Goal: Task Accomplishment & Management: Manage account settings

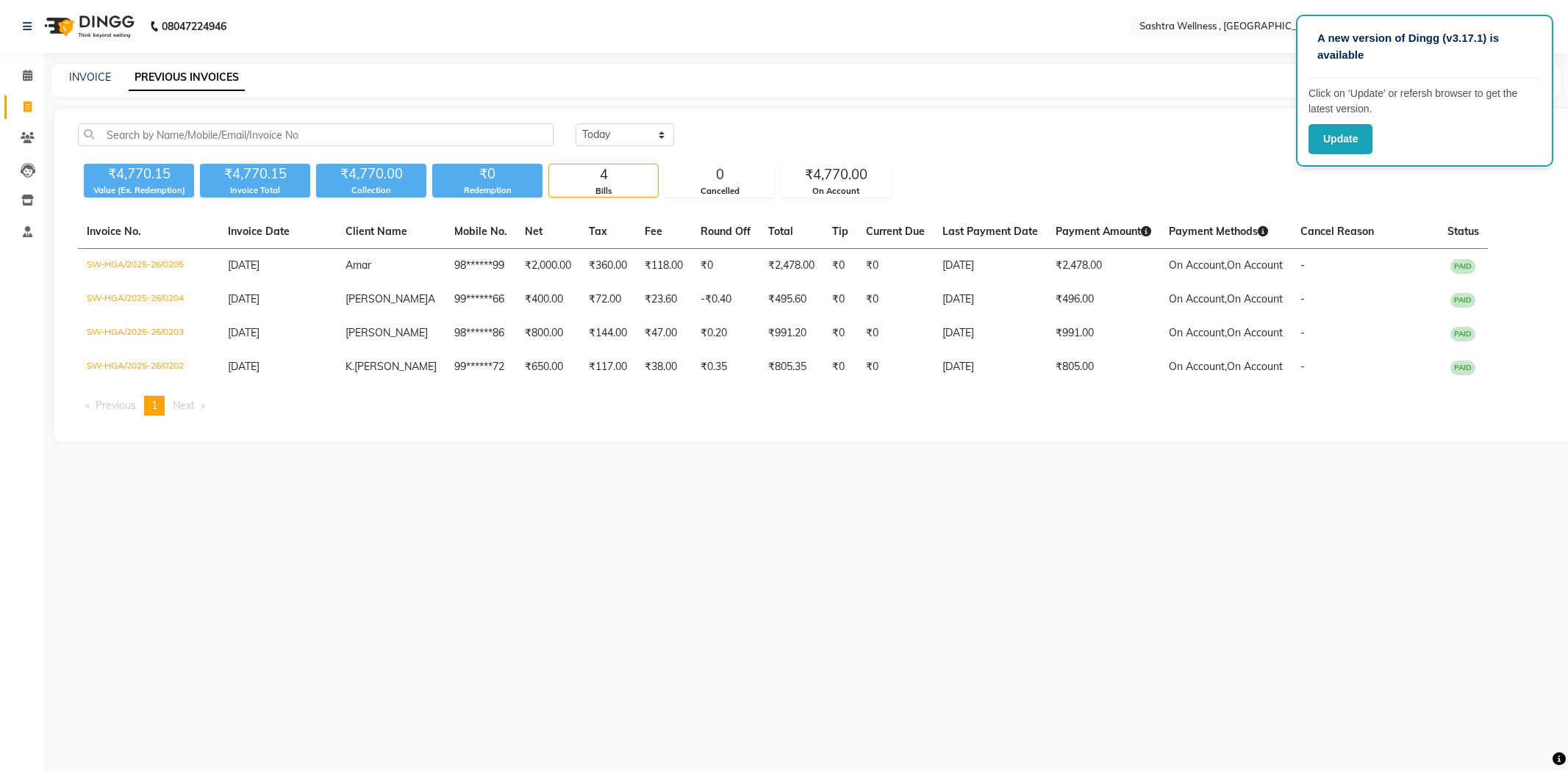
select select "[DATE]"
click at [32, 74] on span at bounding box center [27, 76] width 25 height 17
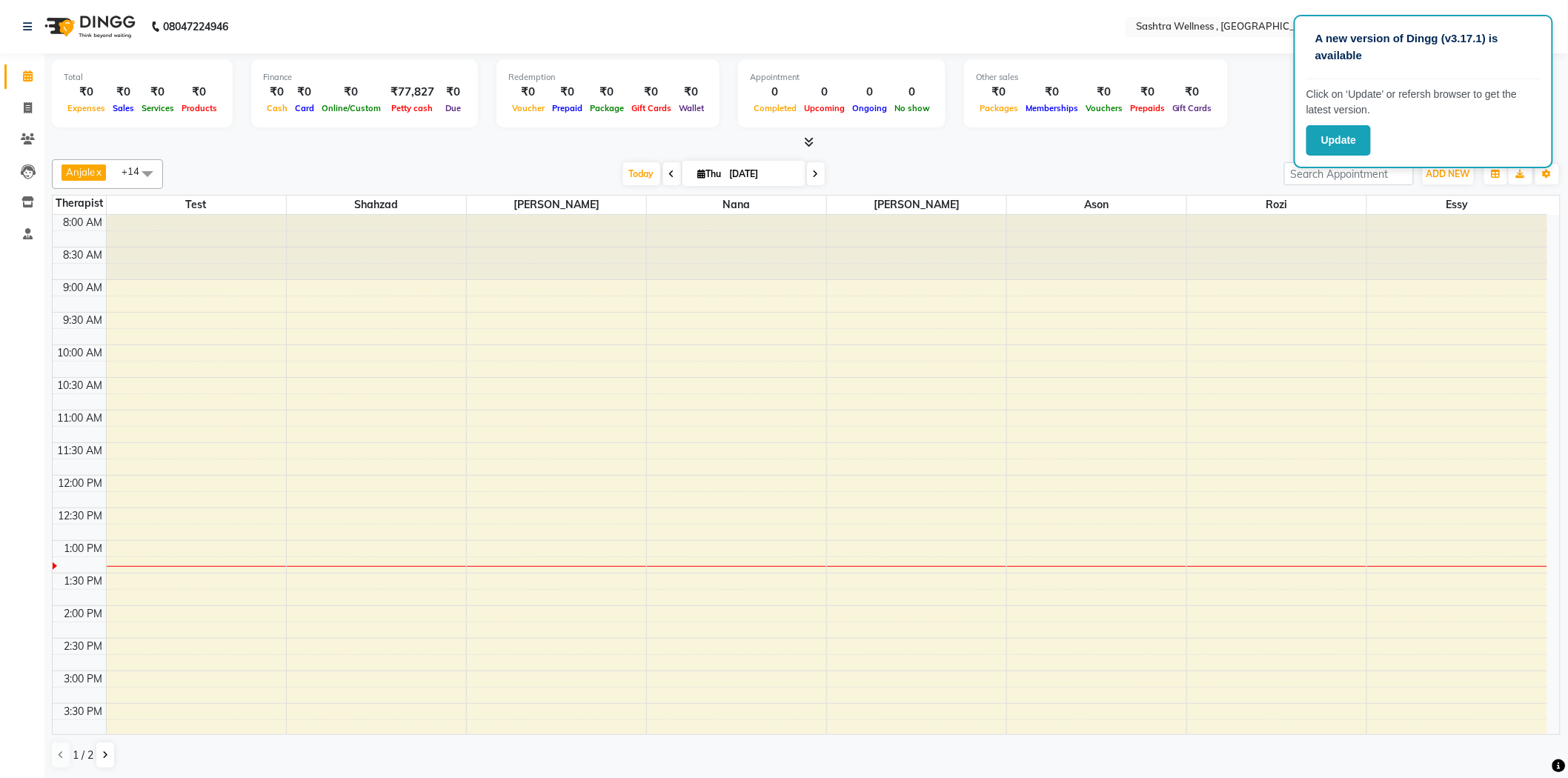
scroll to position [1, 0]
click at [523, 401] on div "8:00 AM 8:30 AM 9:00 AM 9:30 AM 10:00 AM 10:30 AM 11:00 AM 11:30 AM 12:00 PM 12…" at bounding box center [800, 671] width 1495 height 913
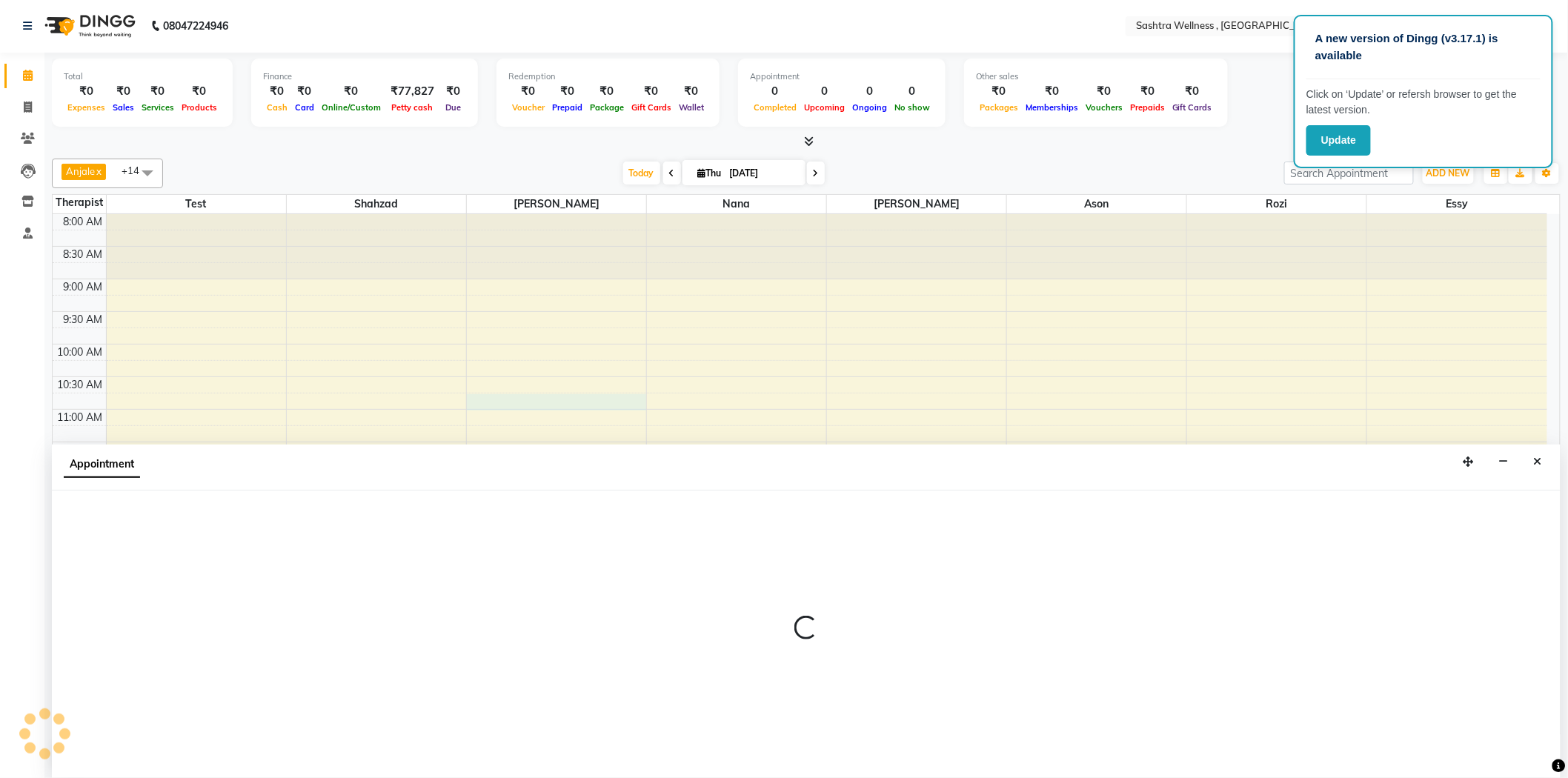
select select "57490"
select select "645"
select select "tentative"
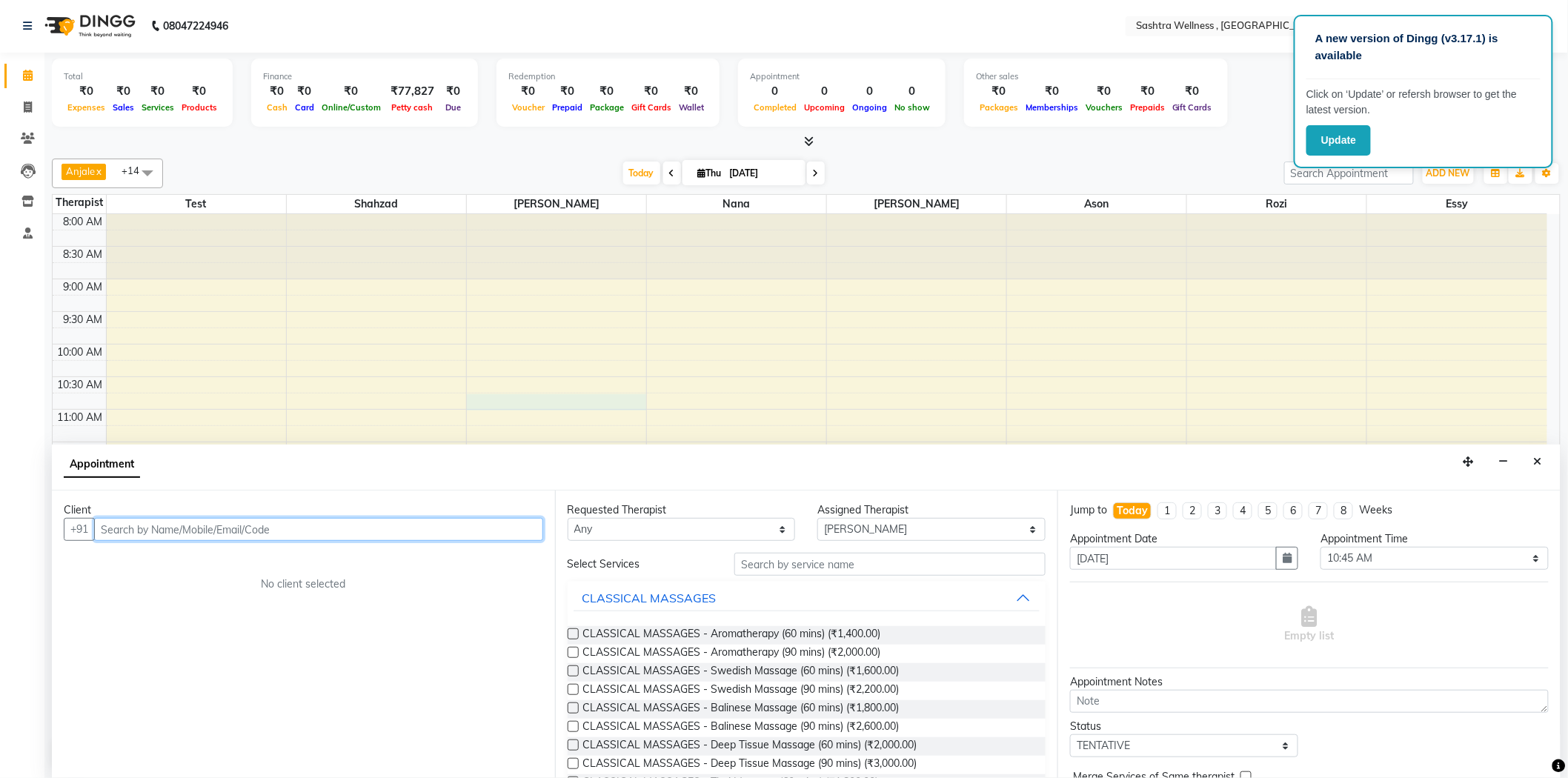
click at [264, 534] on input "text" at bounding box center [318, 529] width 449 height 23
click at [276, 527] on input "text" at bounding box center [318, 529] width 449 height 23
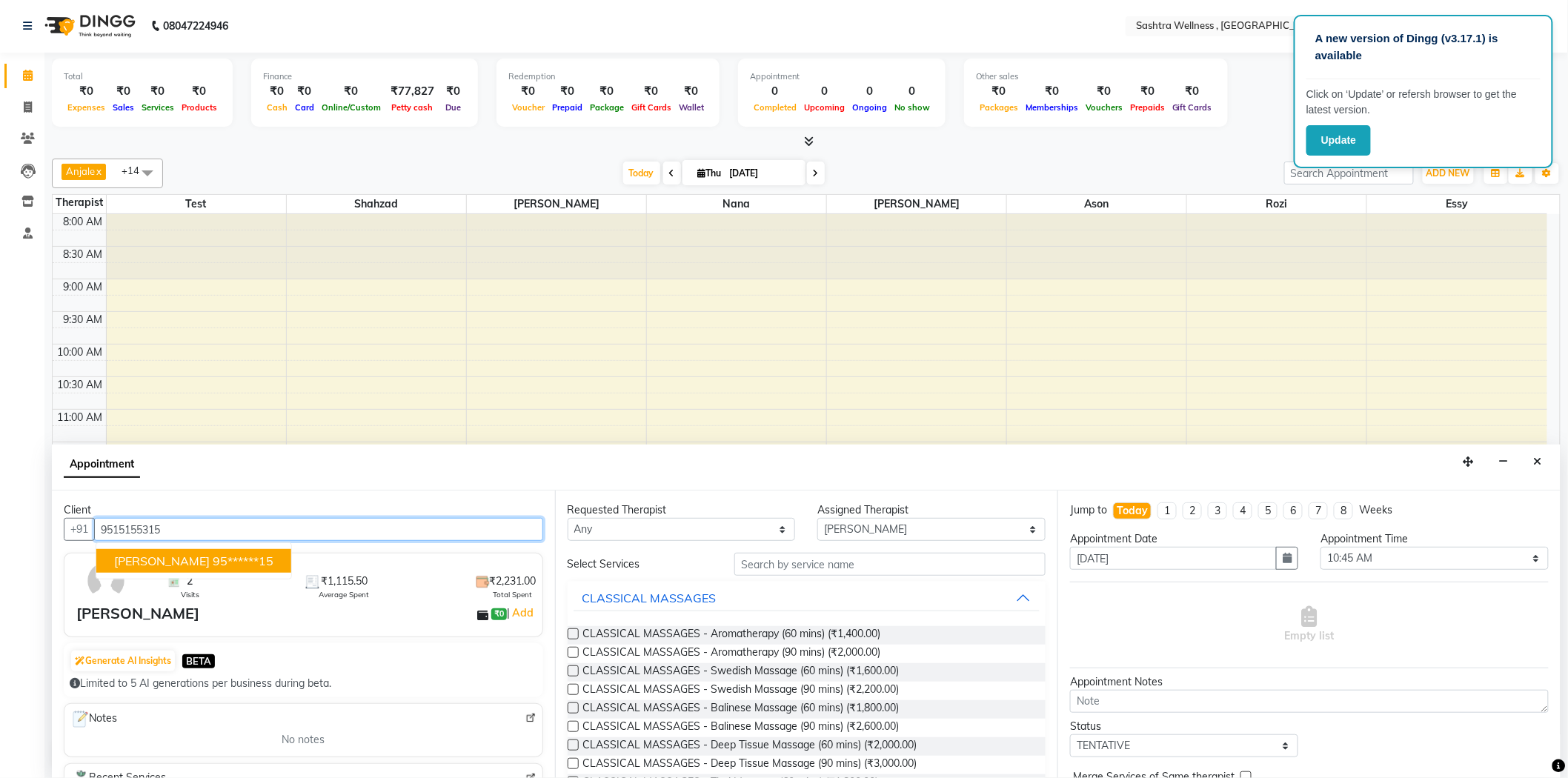
click at [212, 565] on ngb-highlight "95******15" at bounding box center [243, 562] width 61 height 15
type input "95******15"
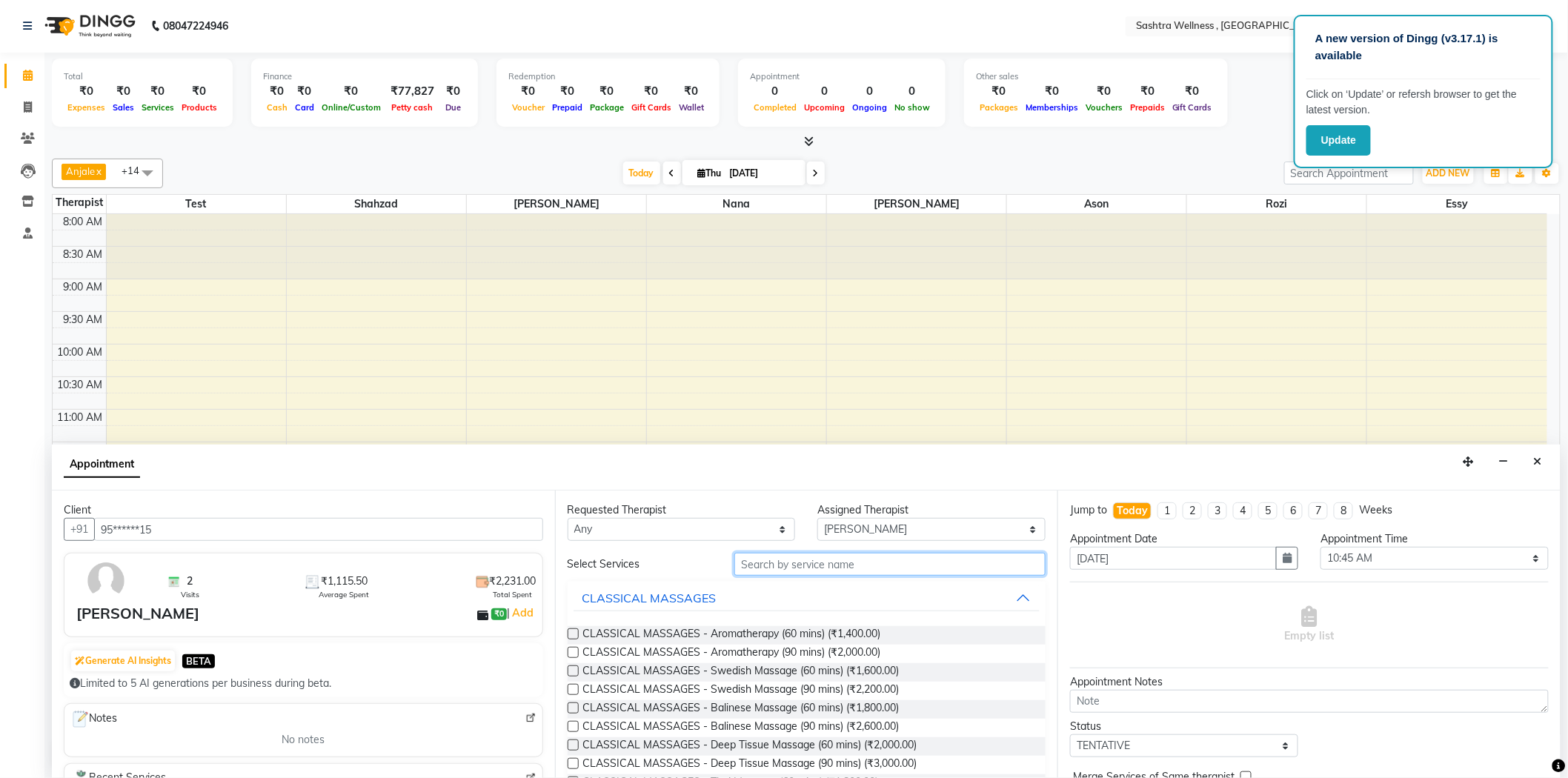
click at [845, 565] on input "text" at bounding box center [890, 565] width 311 height 23
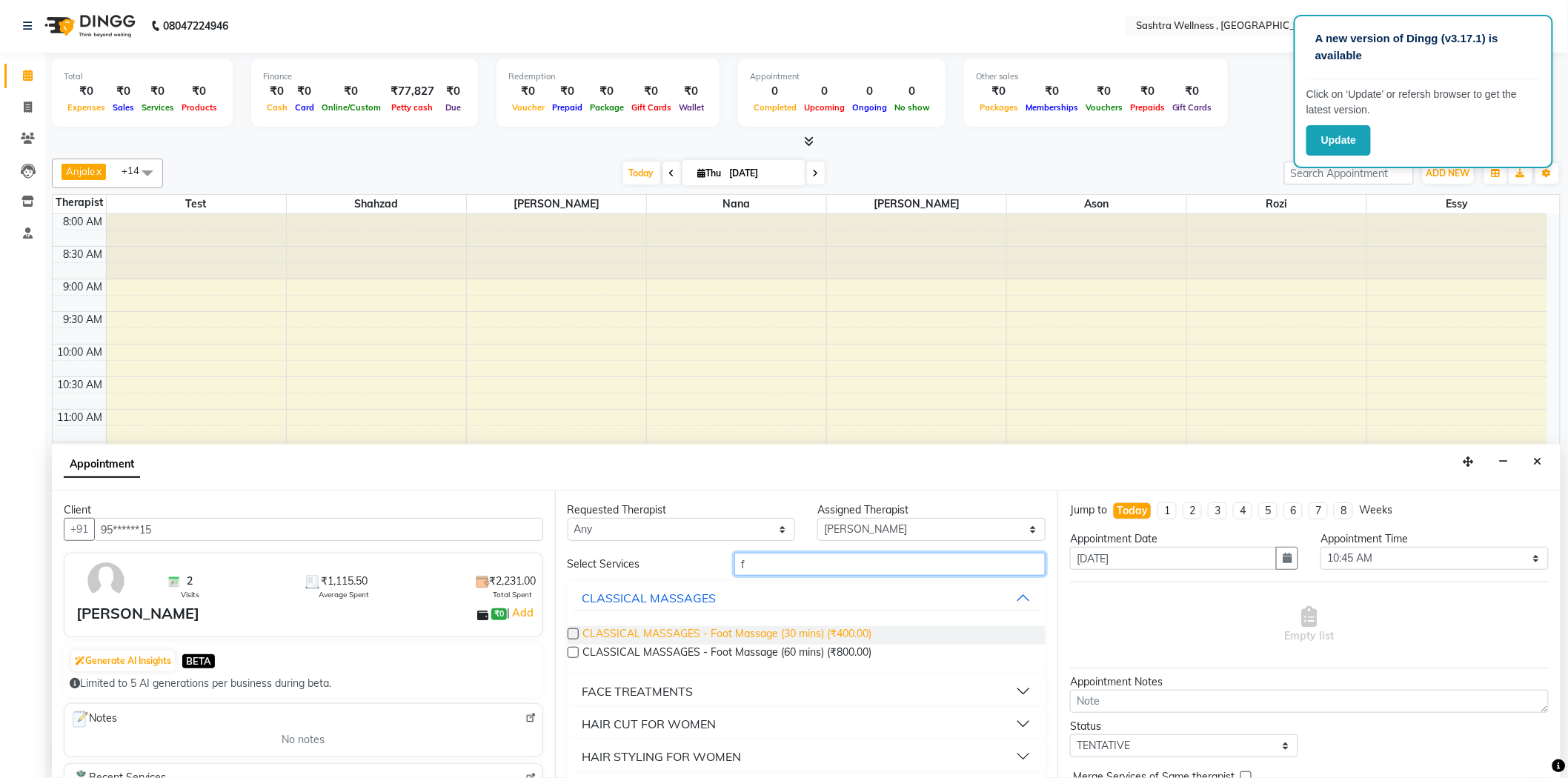
type input "f"
click at [838, 642] on span "CLASSICAL MASSAGES - Foot Massage (30 mins) (₹400.00)" at bounding box center [728, 636] width 289 height 19
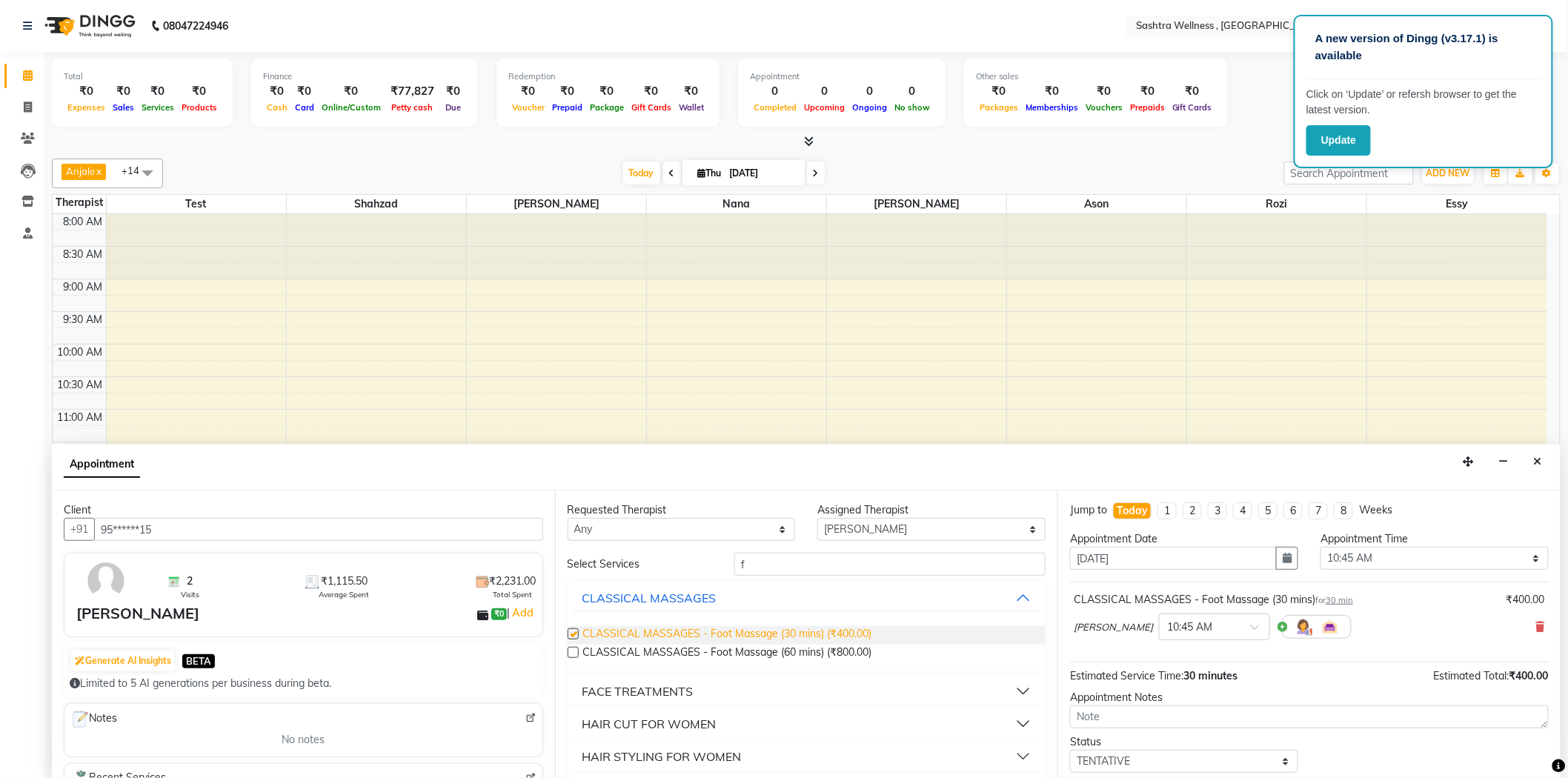
checkbox input "false"
click at [1152, 761] on select "Select TENTATIVE CONFIRM CHECK-IN UPCOMING" at bounding box center [1184, 762] width 229 height 23
select select "confirm booking"
click at [1070, 750] on select "Select TENTATIVE CONFIRM CHECK-IN UPCOMING" at bounding box center [1184, 762] width 229 height 23
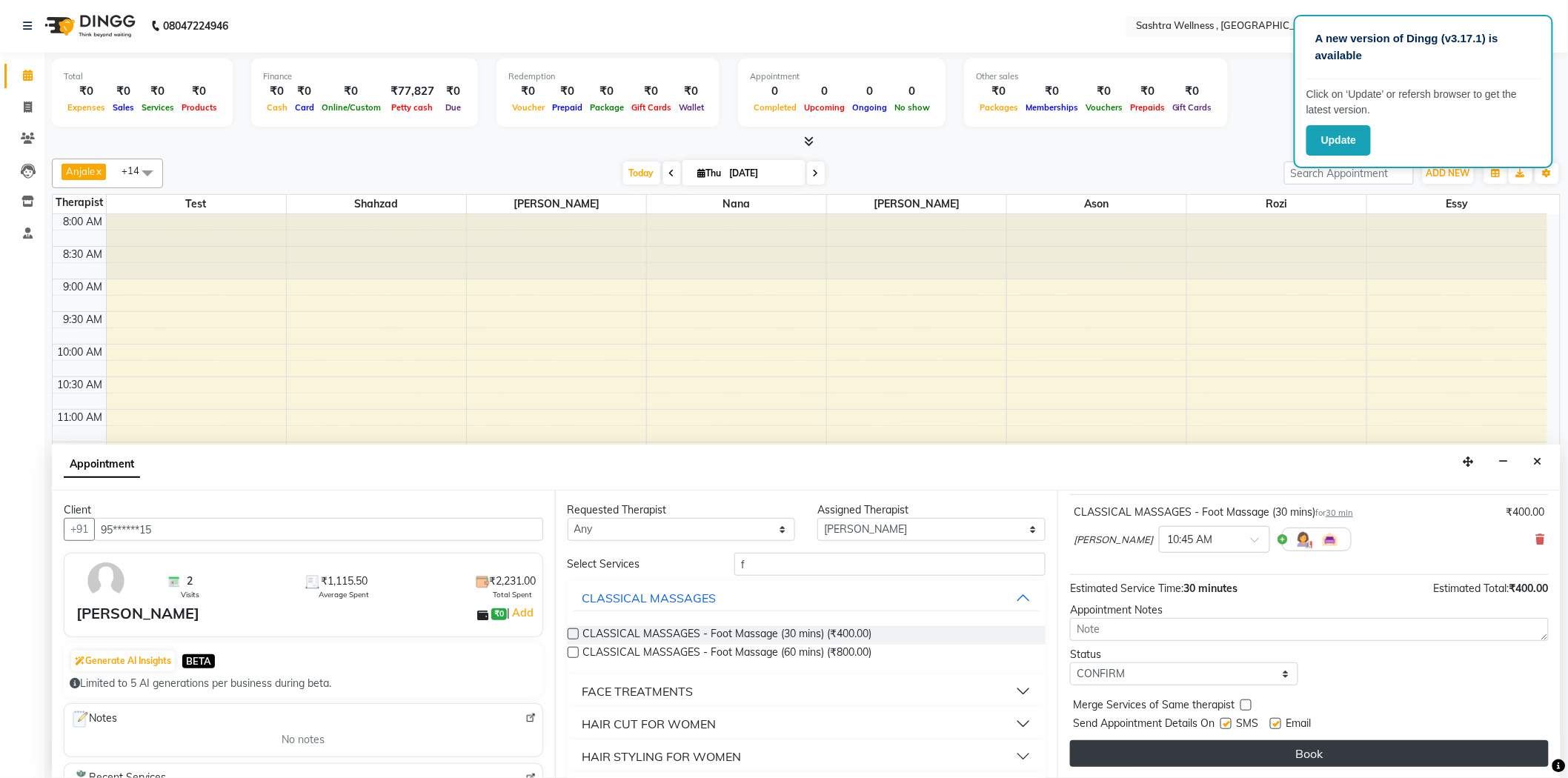
click at [1134, 758] on button "Book" at bounding box center [1309, 754] width 479 height 27
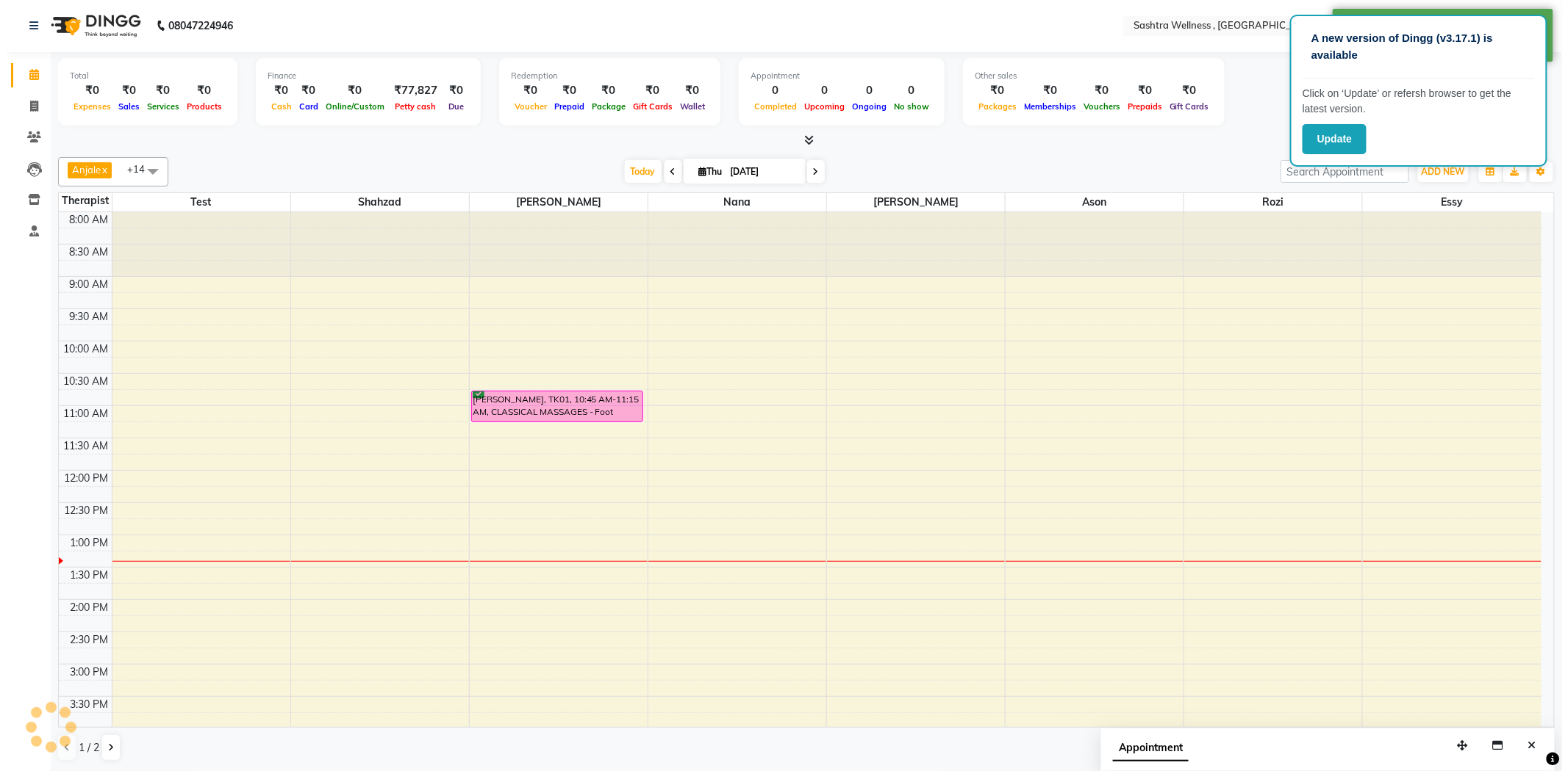
scroll to position [0, 0]
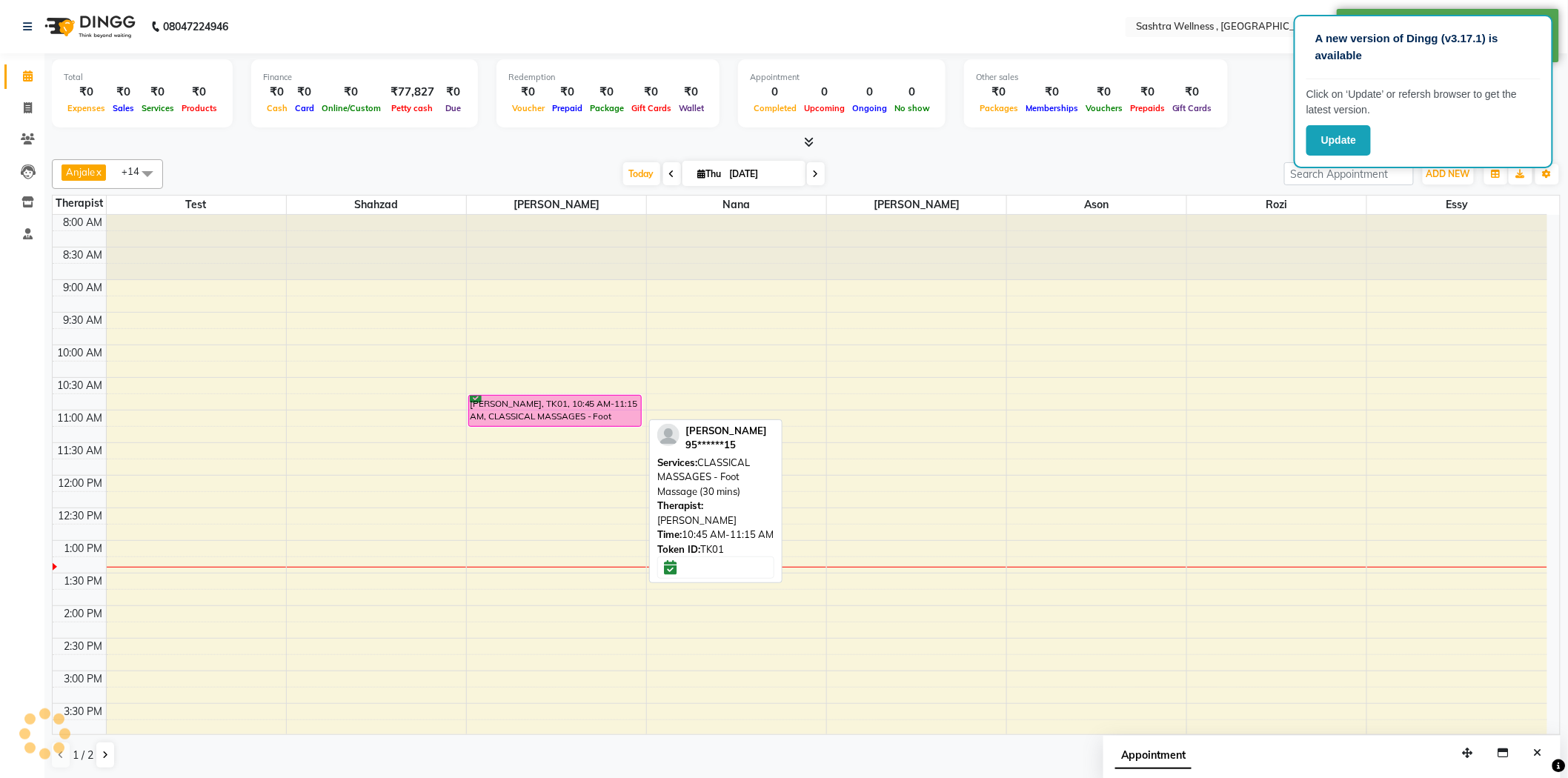
click at [599, 401] on div "[PERSON_NAME], TK01, 10:45 AM-11:15 AM, CLASSICAL MASSAGES - Foot Massage (30 m…" at bounding box center [555, 411] width 172 height 30
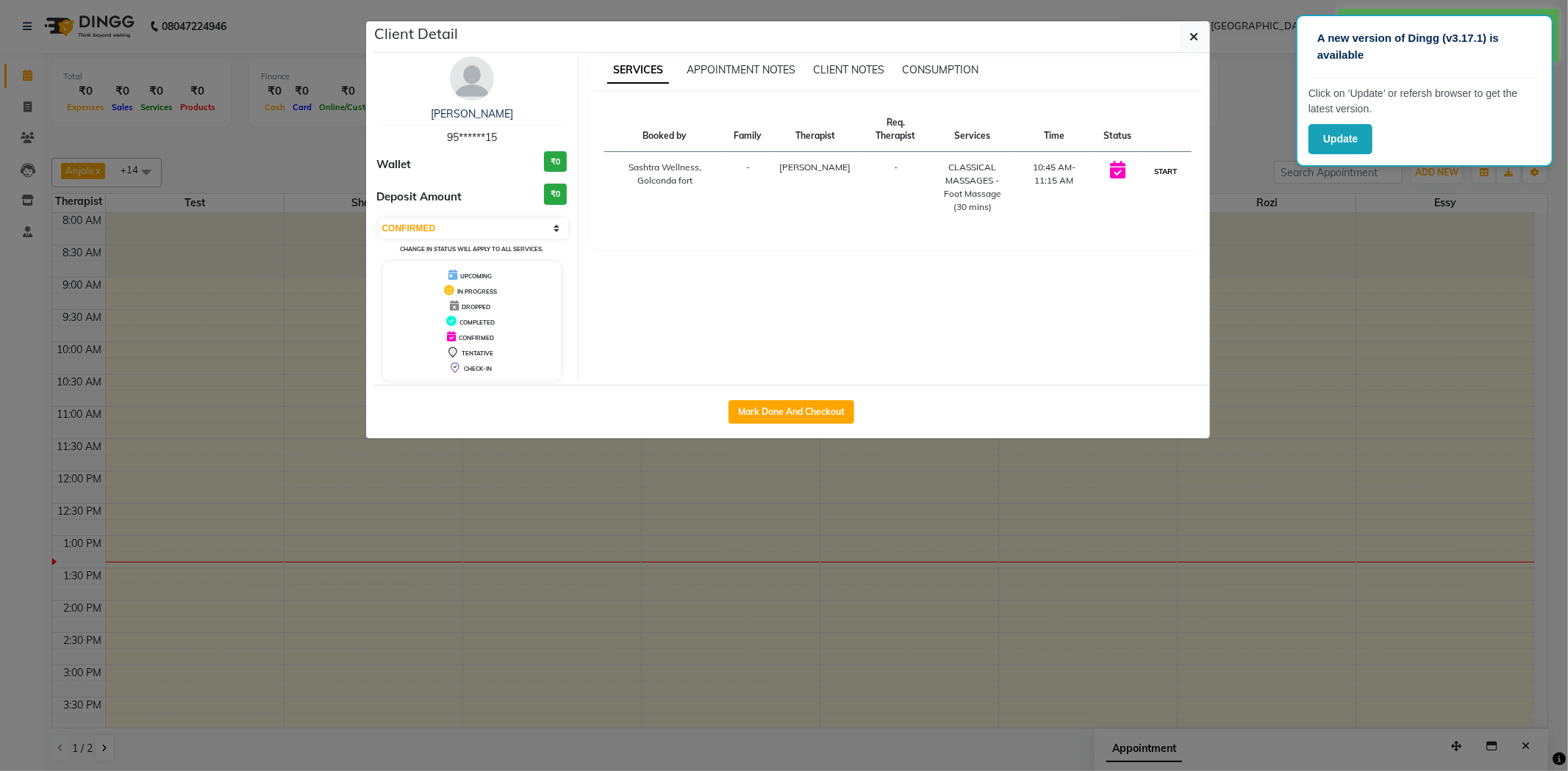
click at [1159, 172] on button "START" at bounding box center [1165, 172] width 30 height 19
click at [1159, 172] on button "[PERSON_NAME]" at bounding box center [1146, 172] width 70 height 19
select select "3"
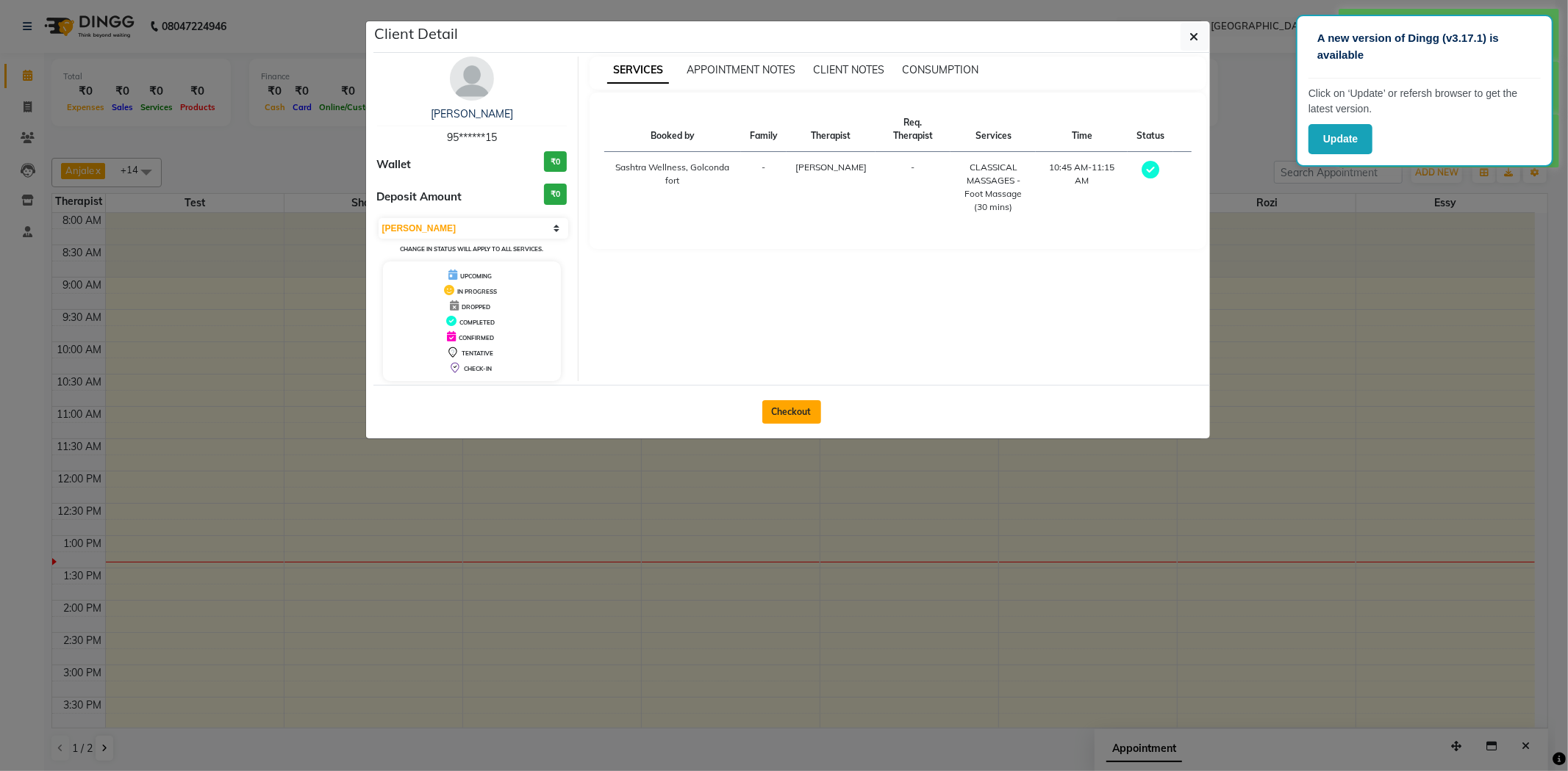
click at [774, 417] on button "Checkout" at bounding box center [791, 412] width 59 height 24
select select "service"
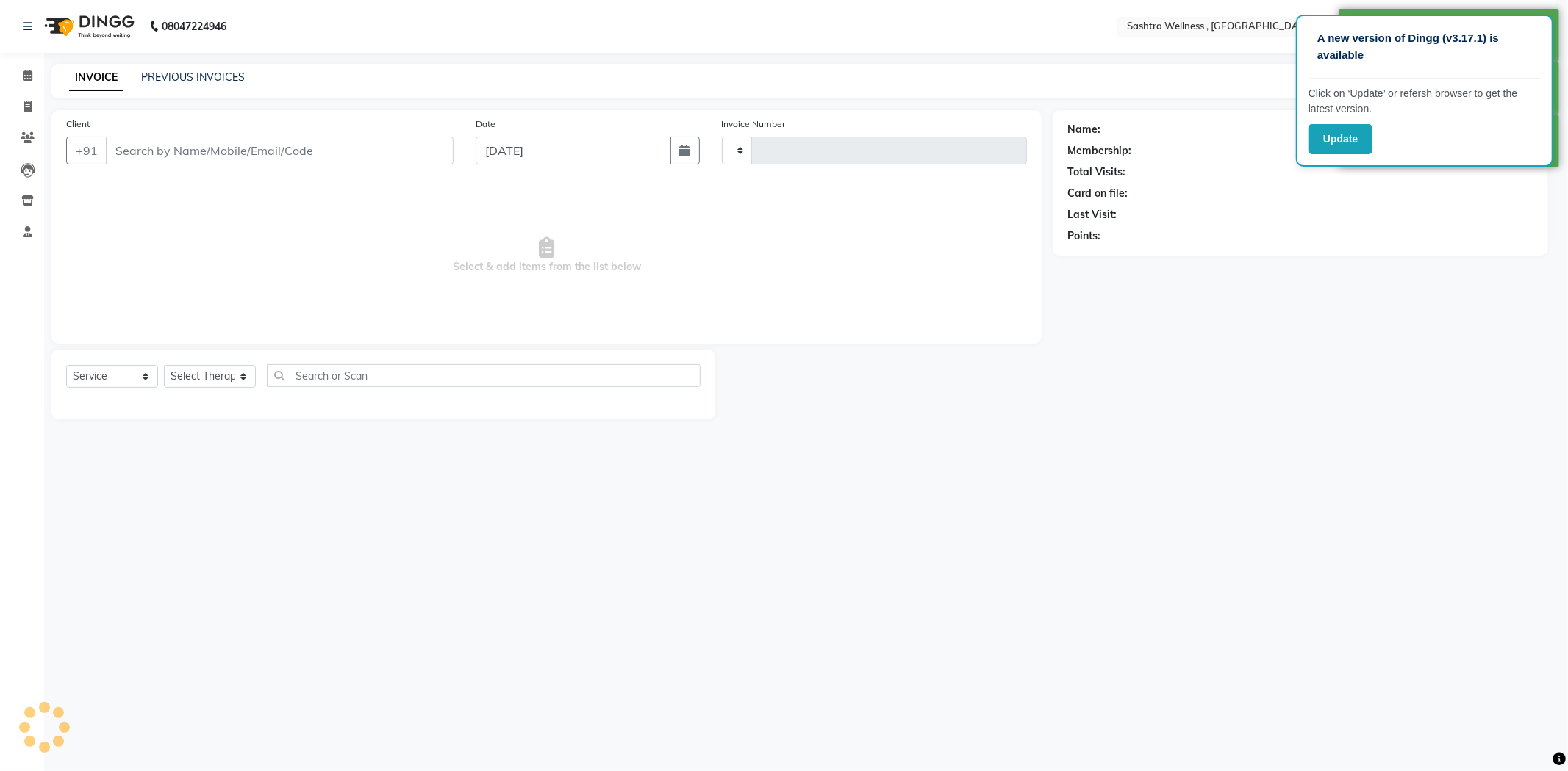
type input "0206"
select select "6668"
type input "95******15"
select select "57490"
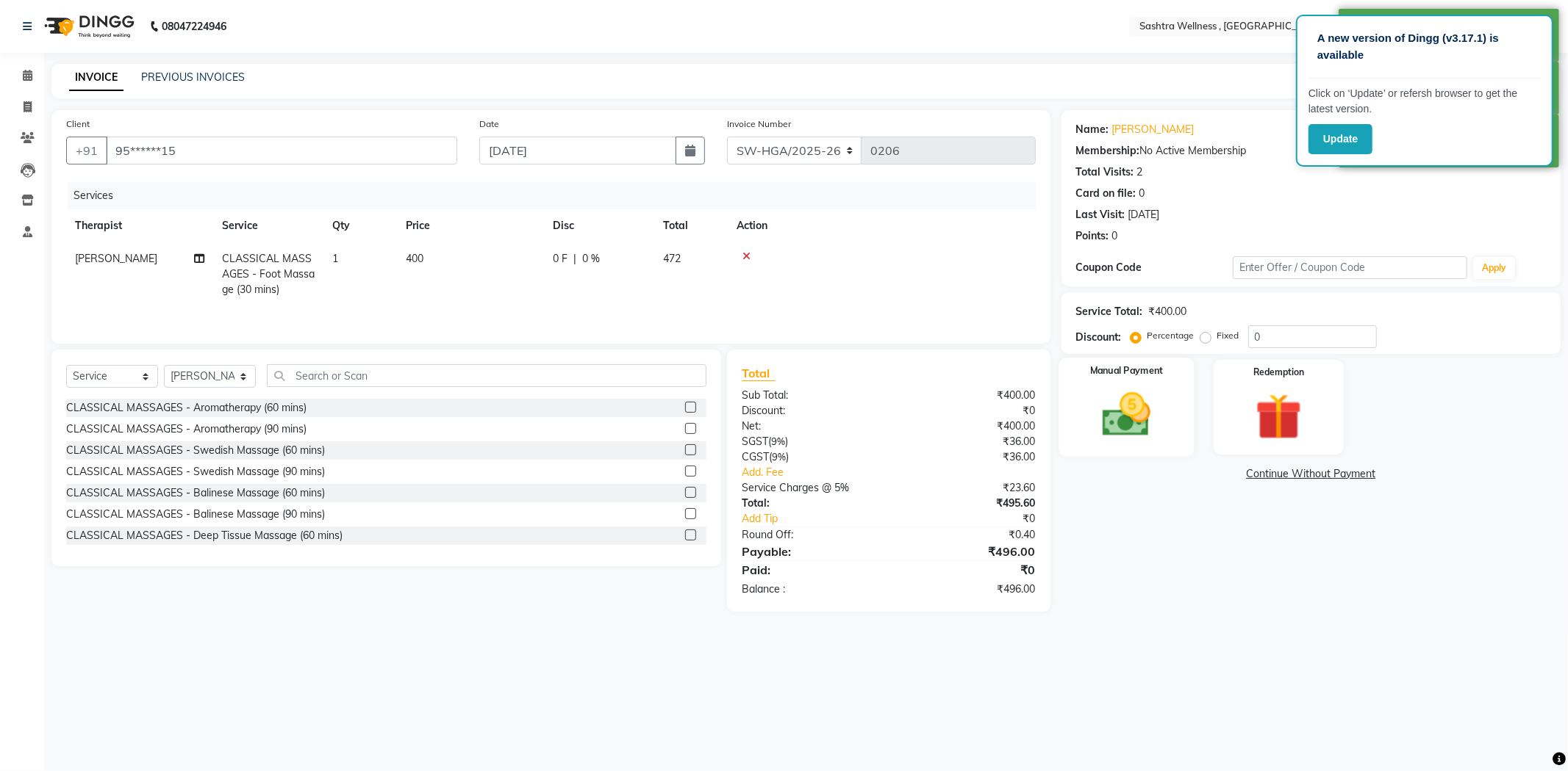
click at [1132, 413] on img at bounding box center [1127, 415] width 79 height 55
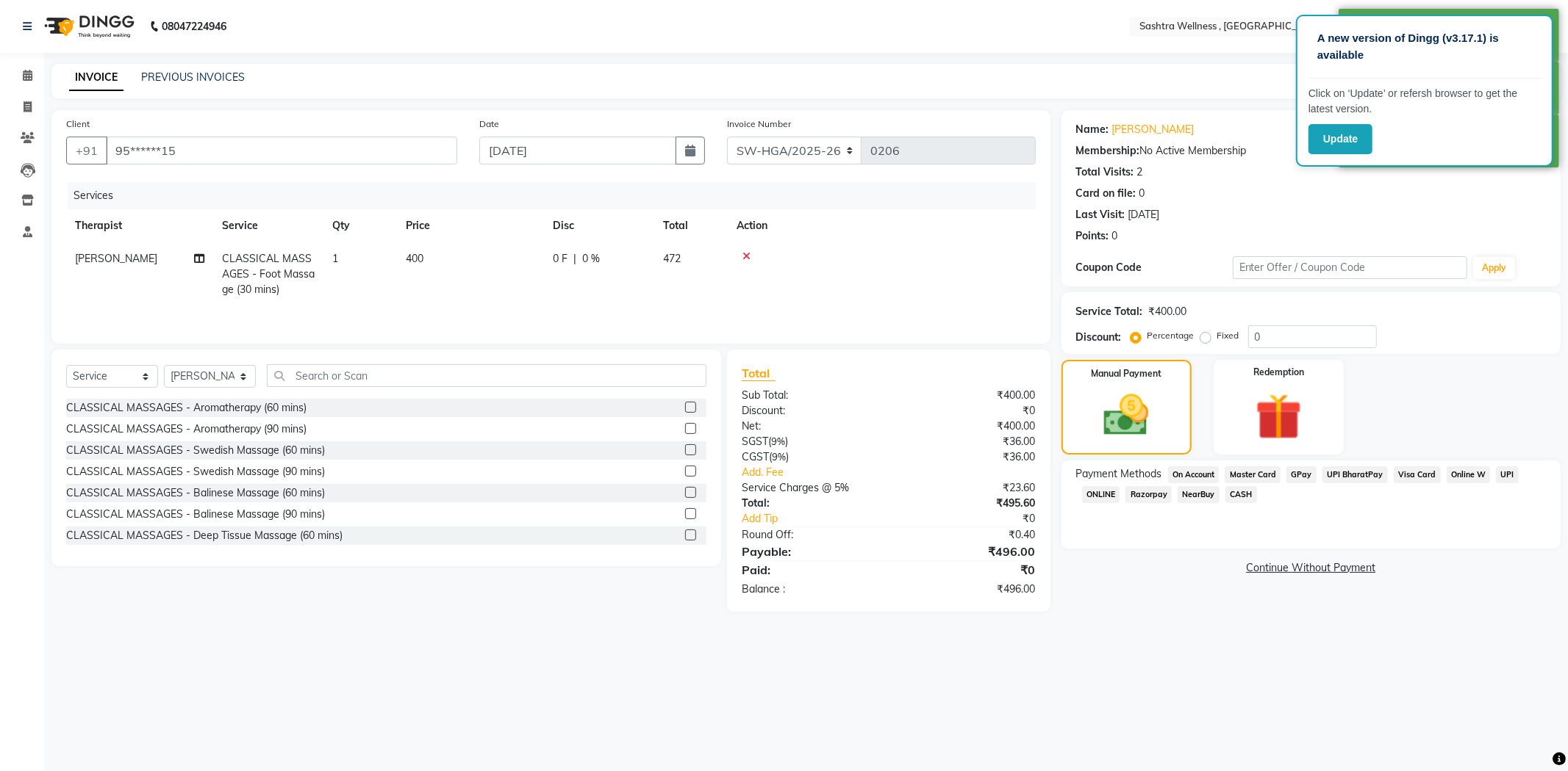
click at [1196, 474] on span "On Account" at bounding box center [1194, 475] width 52 height 17
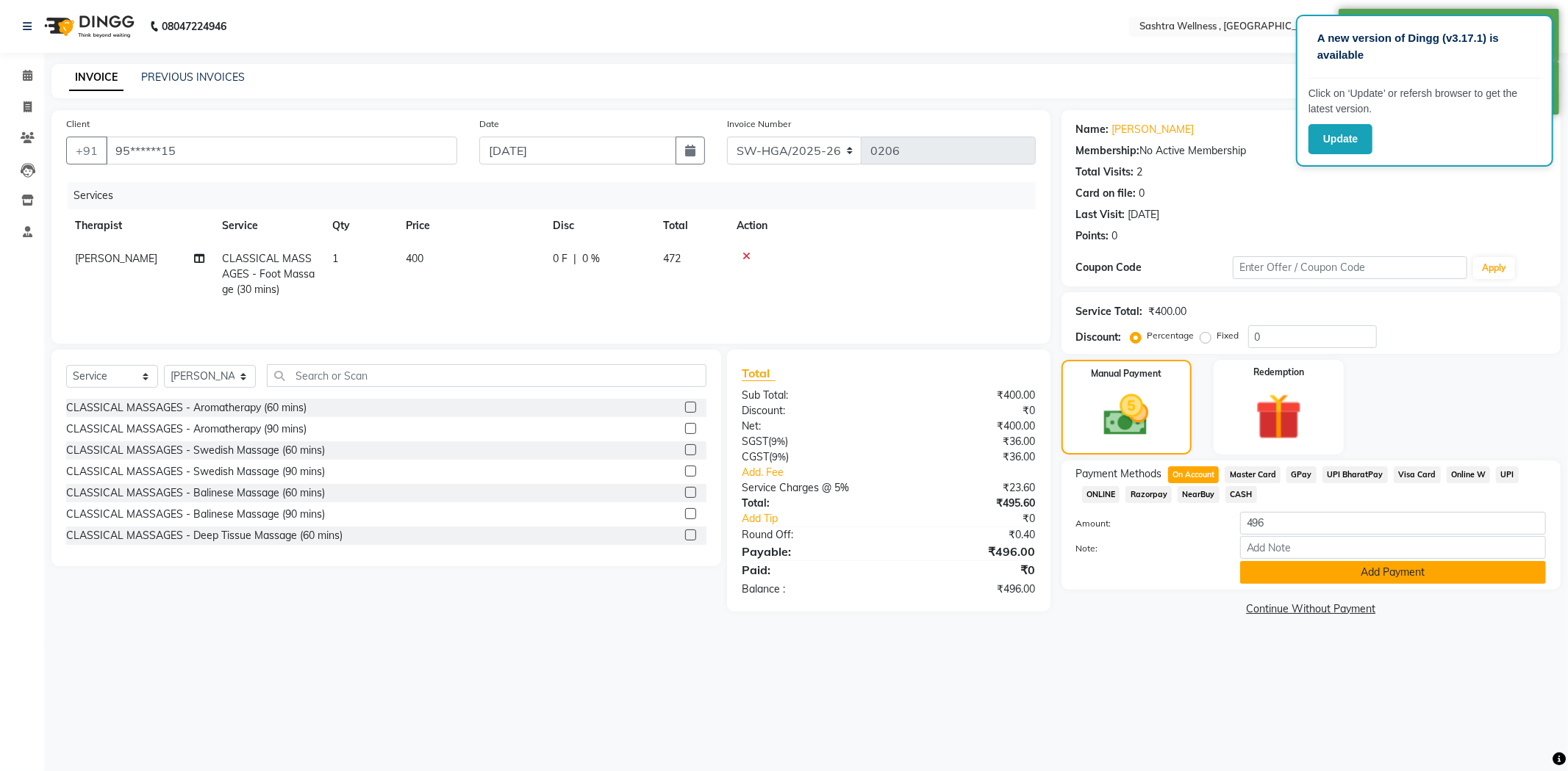
click at [1259, 580] on button "Add Payment" at bounding box center [1392, 573] width 306 height 23
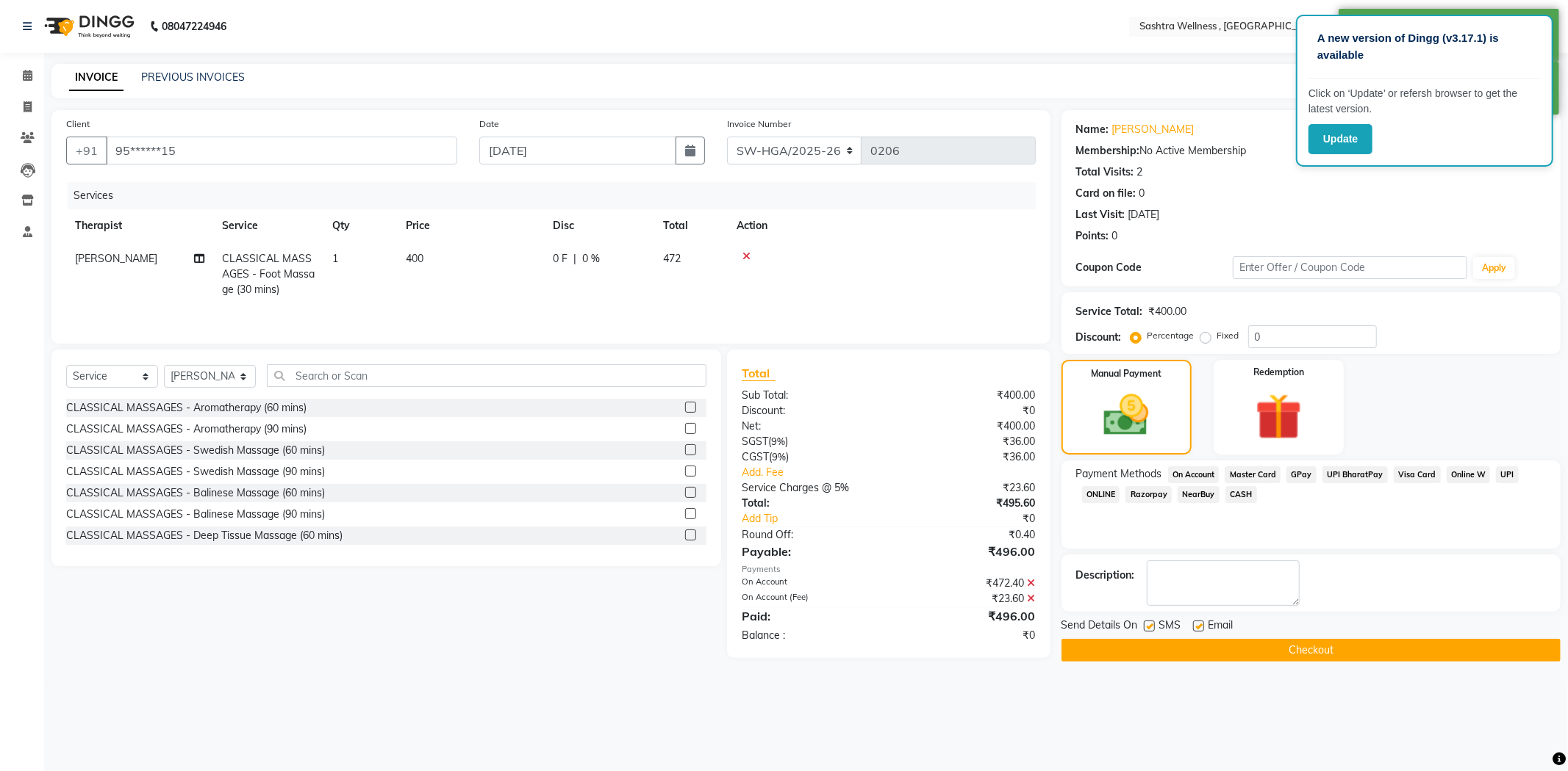
click at [1081, 652] on button "Checkout" at bounding box center [1310, 651] width 499 height 23
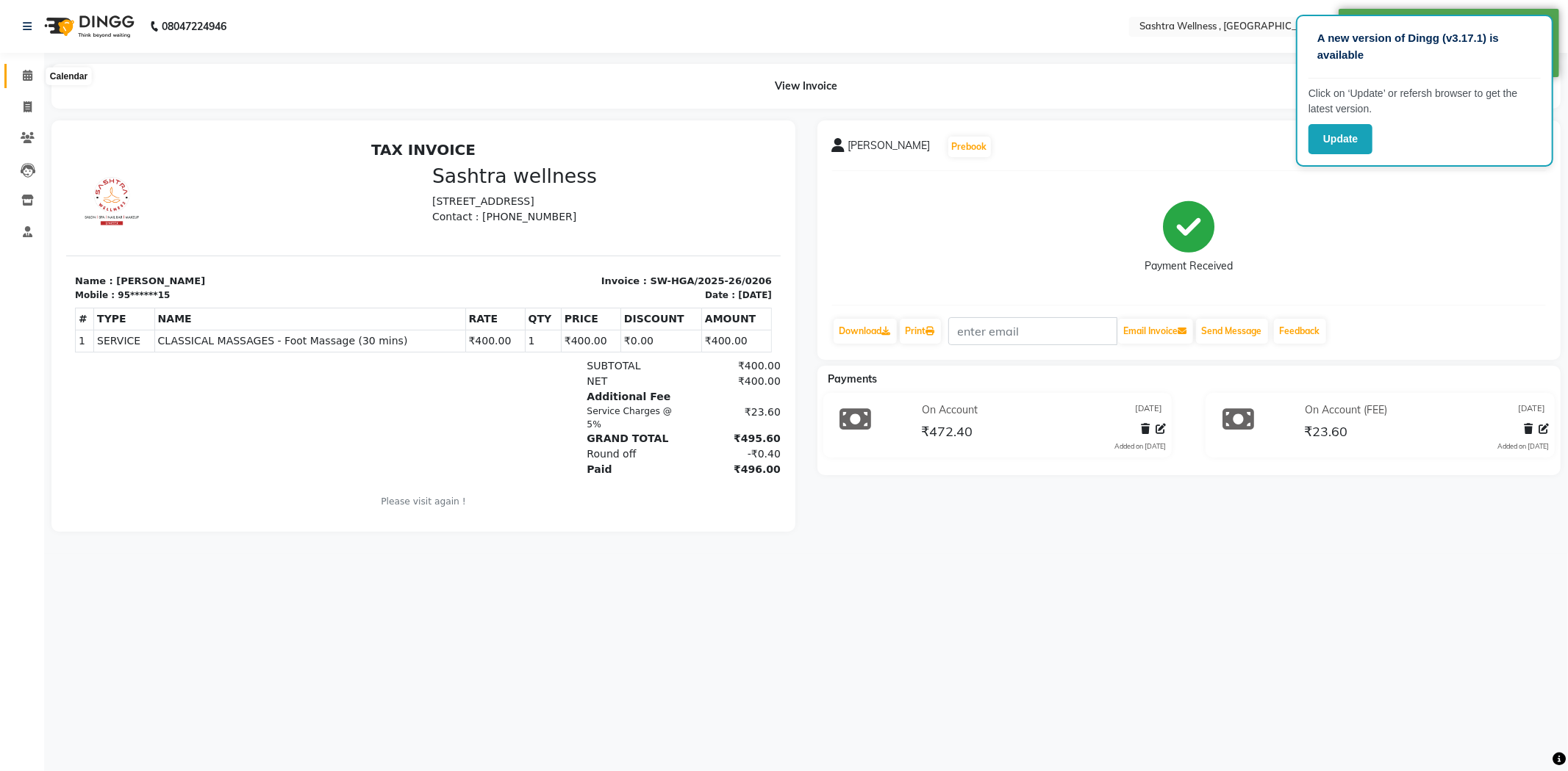
click at [33, 69] on span at bounding box center [27, 76] width 25 height 17
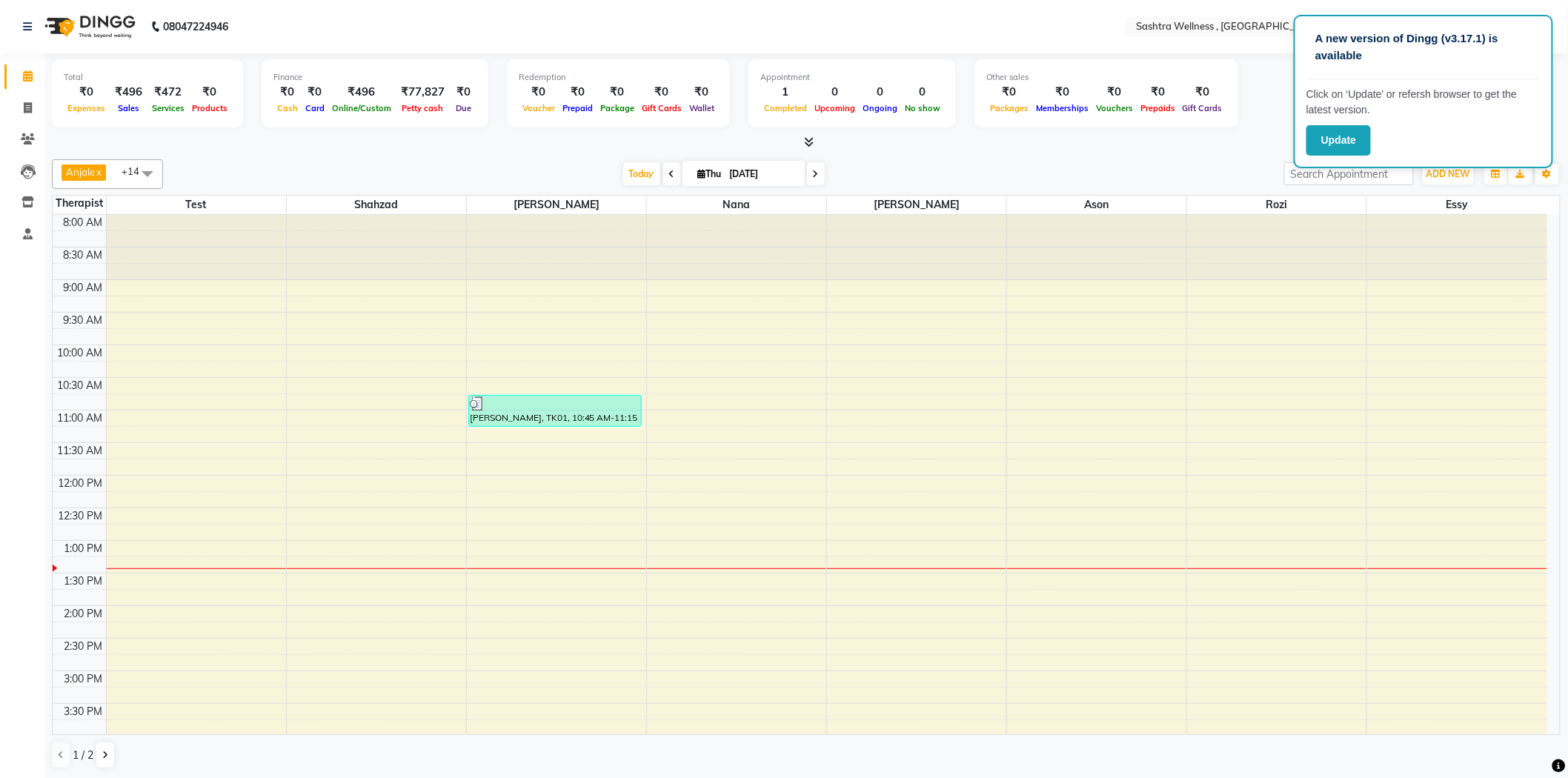
click at [944, 522] on div "8:00 AM 8:30 AM 9:00 AM 9:30 AM 10:00 AM 10:30 AM 11:00 AM 11:30 AM 12:00 PM 12…" at bounding box center [800, 672] width 1495 height 913
select select "68469"
select select "tentative"
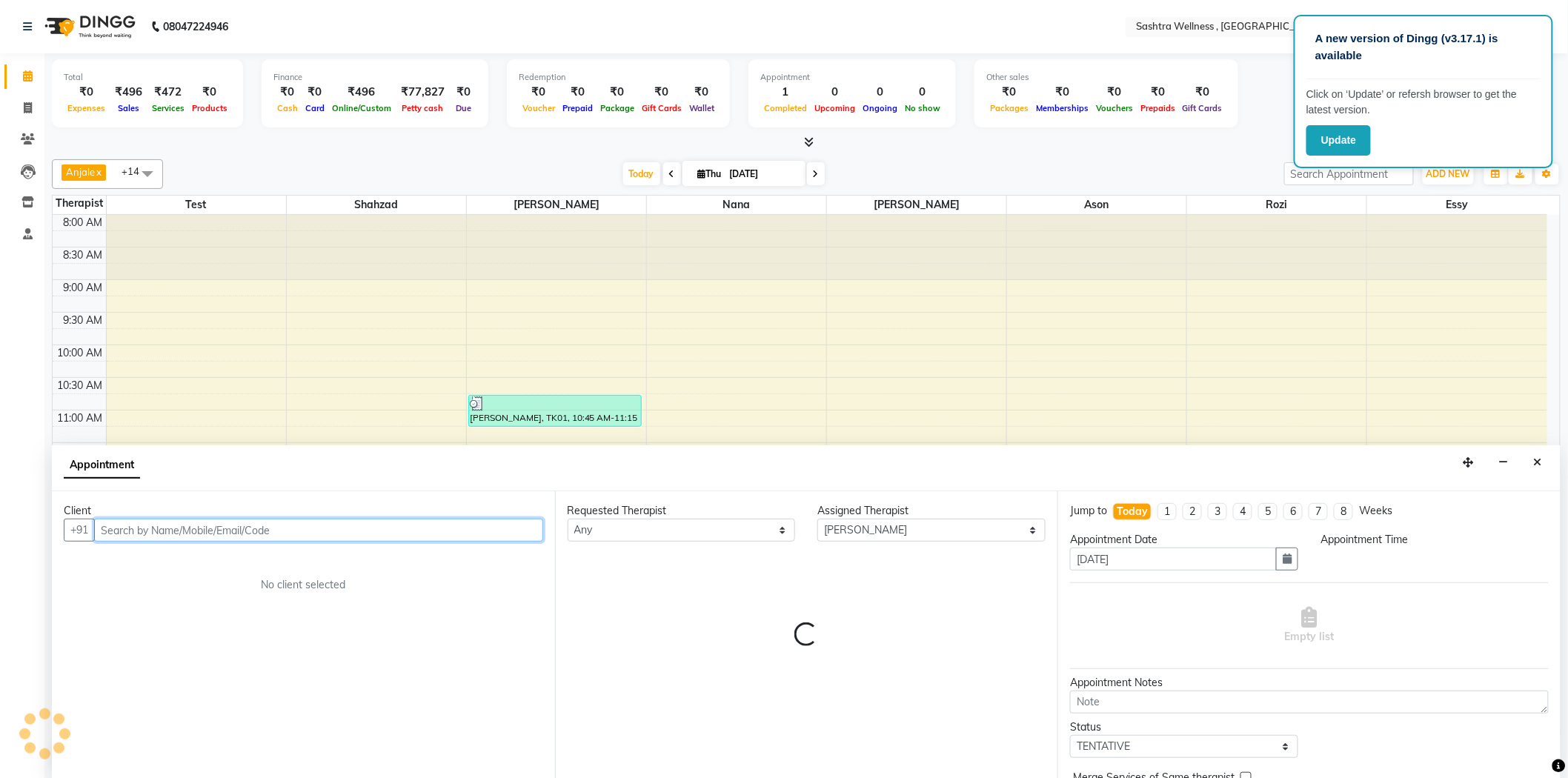
scroll to position [1, 0]
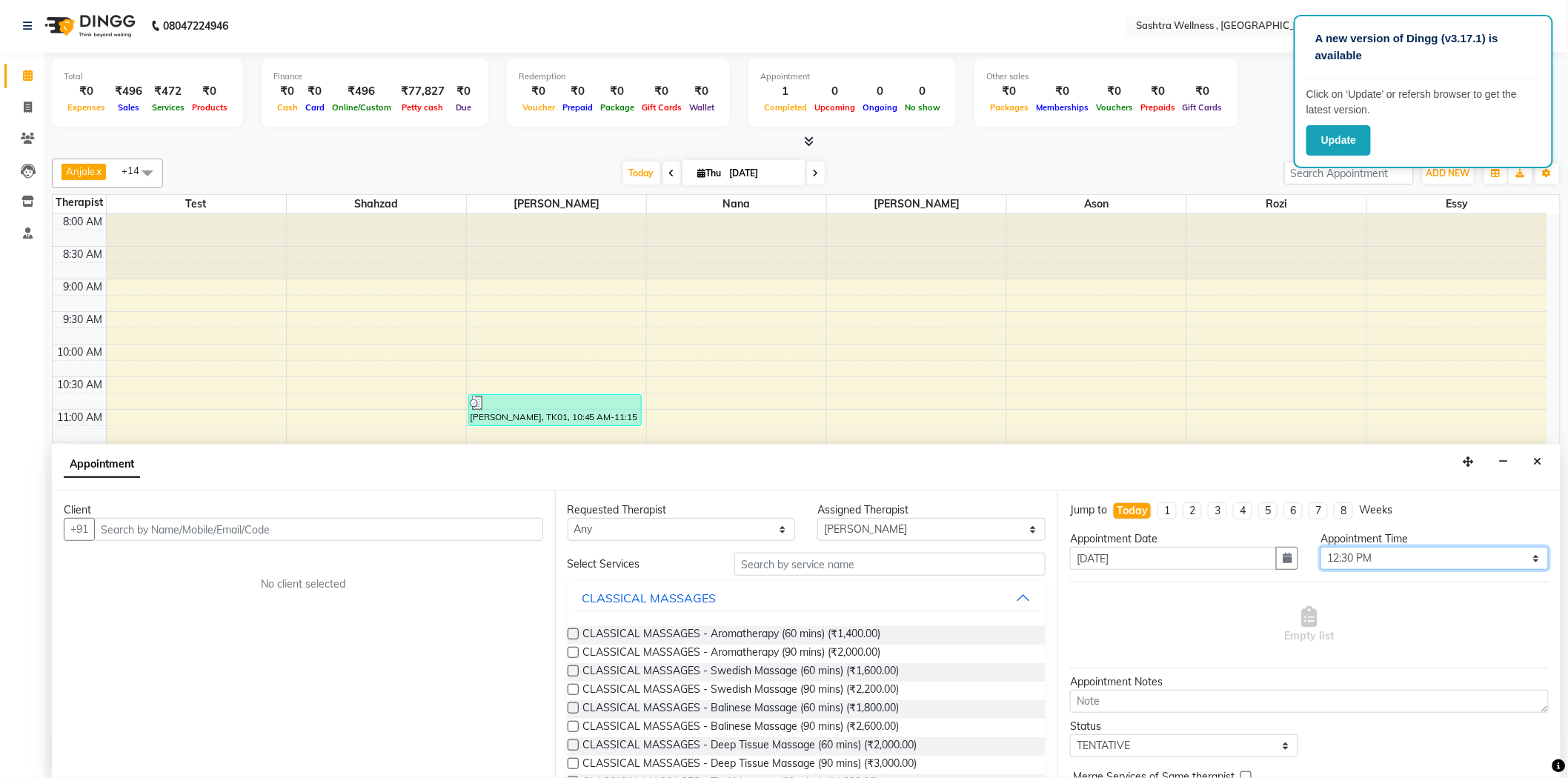
click at [1403, 558] on select "Select 09:00 AM 09:15 AM 09:30 AM 09:45 AM 10:00 AM 10:15 AM 10:30 AM 10:45 AM …" at bounding box center [1434, 559] width 229 height 23
select select "690"
click at [1320, 547] on select "Select 09:00 AM 09:15 AM 09:30 AM 09:45 AM 10:00 AM 10:15 AM 10:30 AM 10:45 AM …" at bounding box center [1434, 559] width 229 height 23
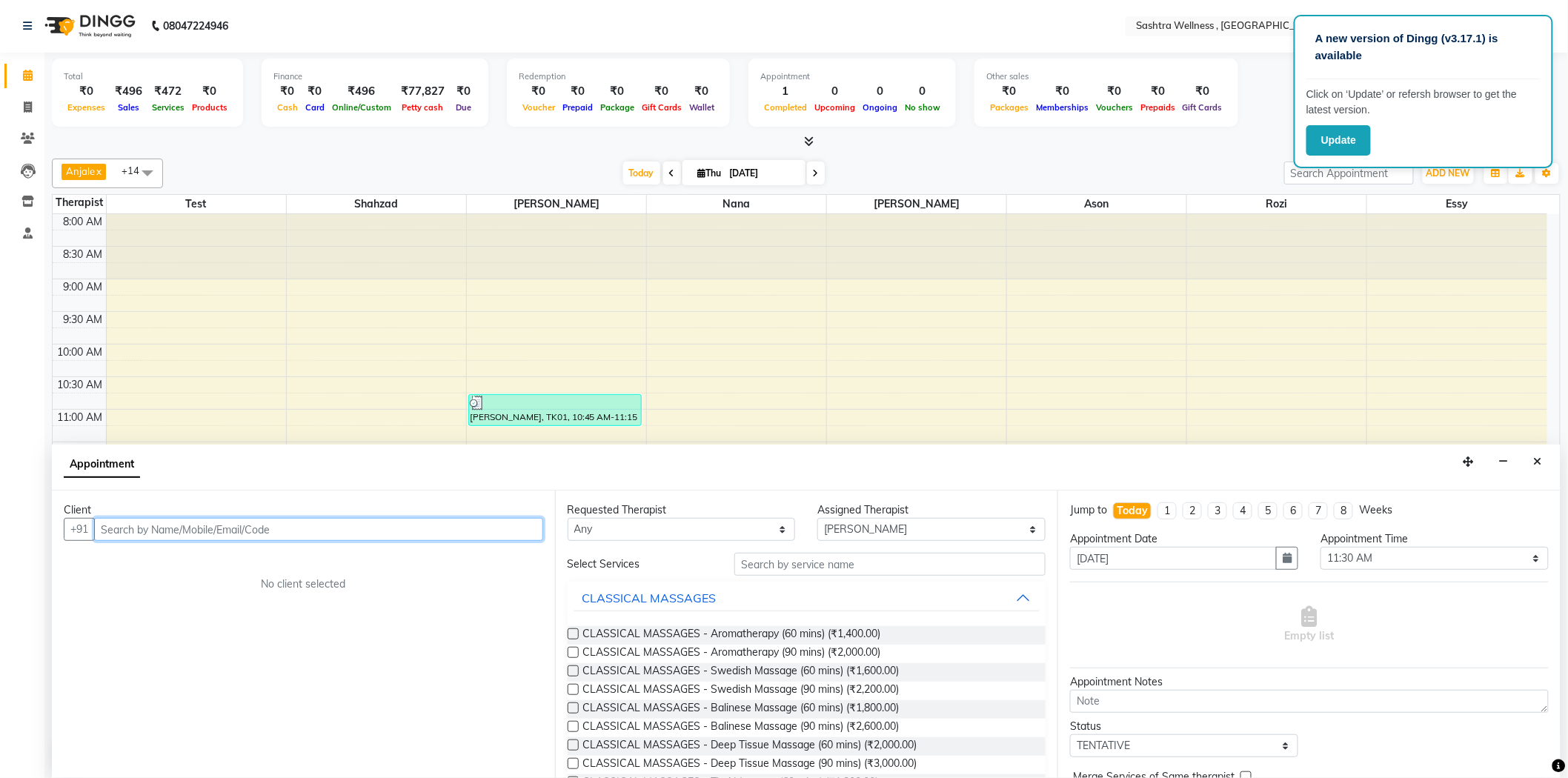
click at [387, 528] on input "text" at bounding box center [318, 529] width 449 height 23
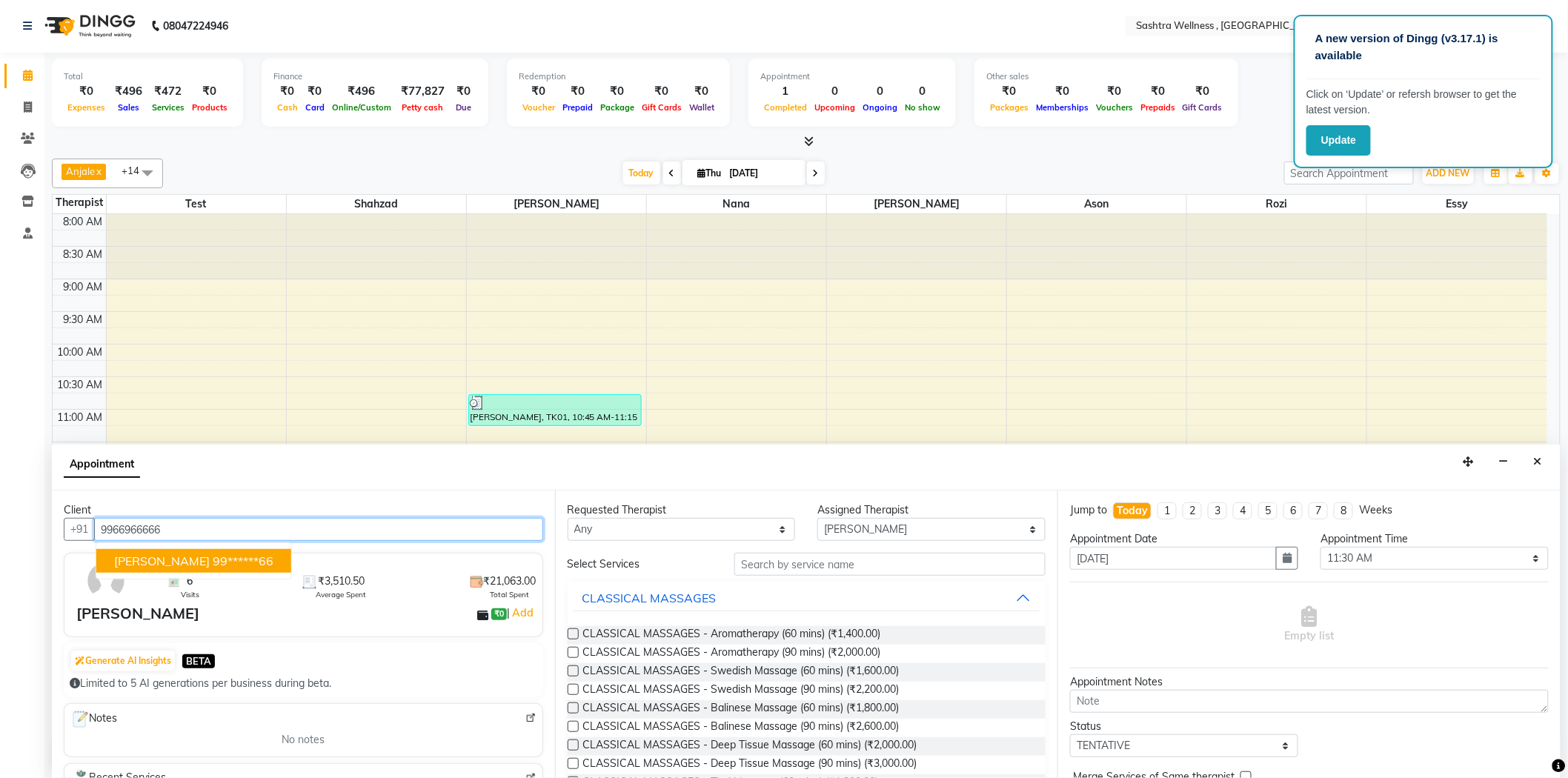
click at [254, 562] on ngb-highlight "99******66" at bounding box center [243, 562] width 61 height 15
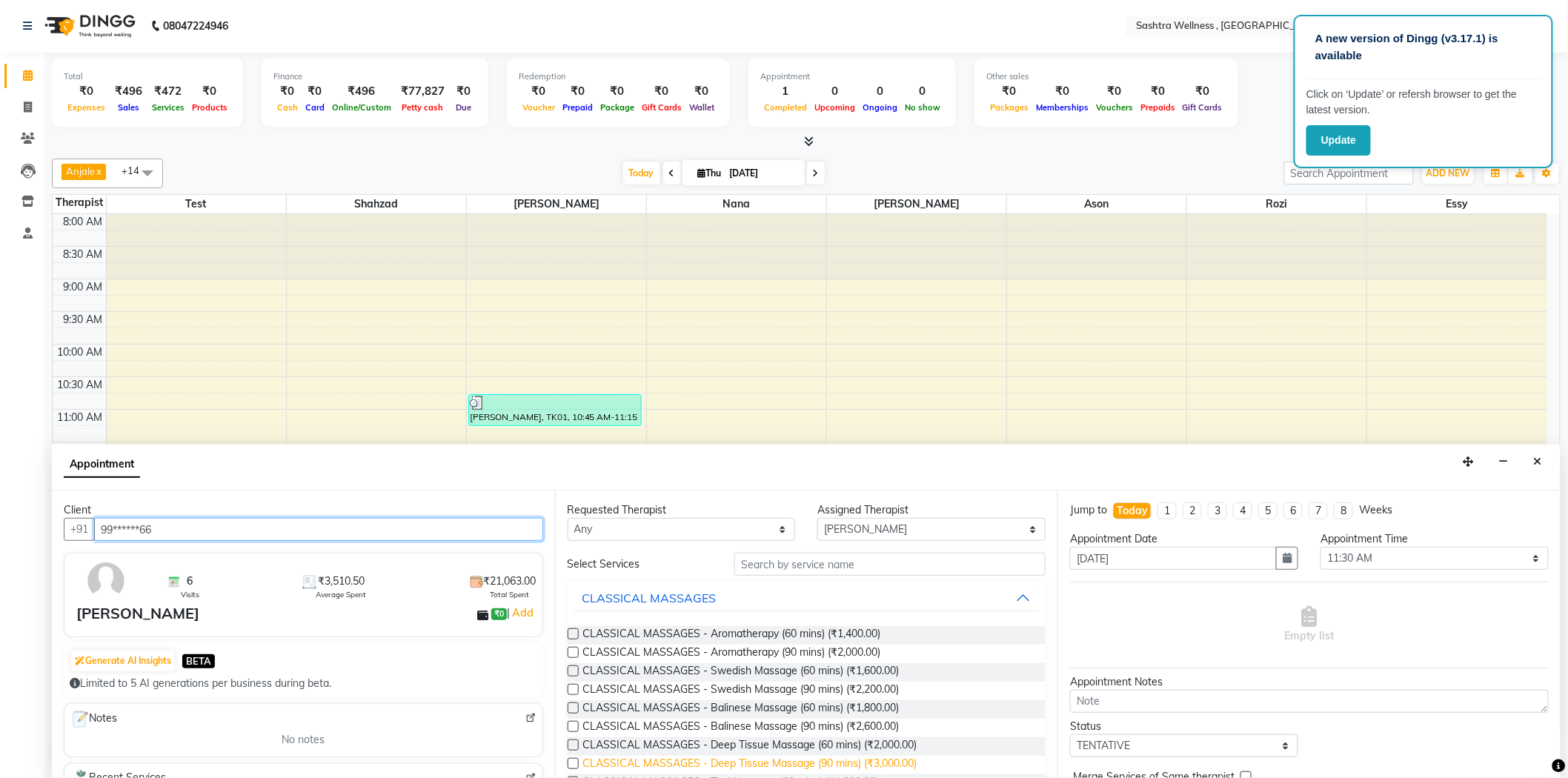
type input "99******66"
click at [858, 761] on span "CLASSICAL MASSAGES - Deep Tissue Massage (90 mins) (₹3,000.00)" at bounding box center [750, 766] width 334 height 19
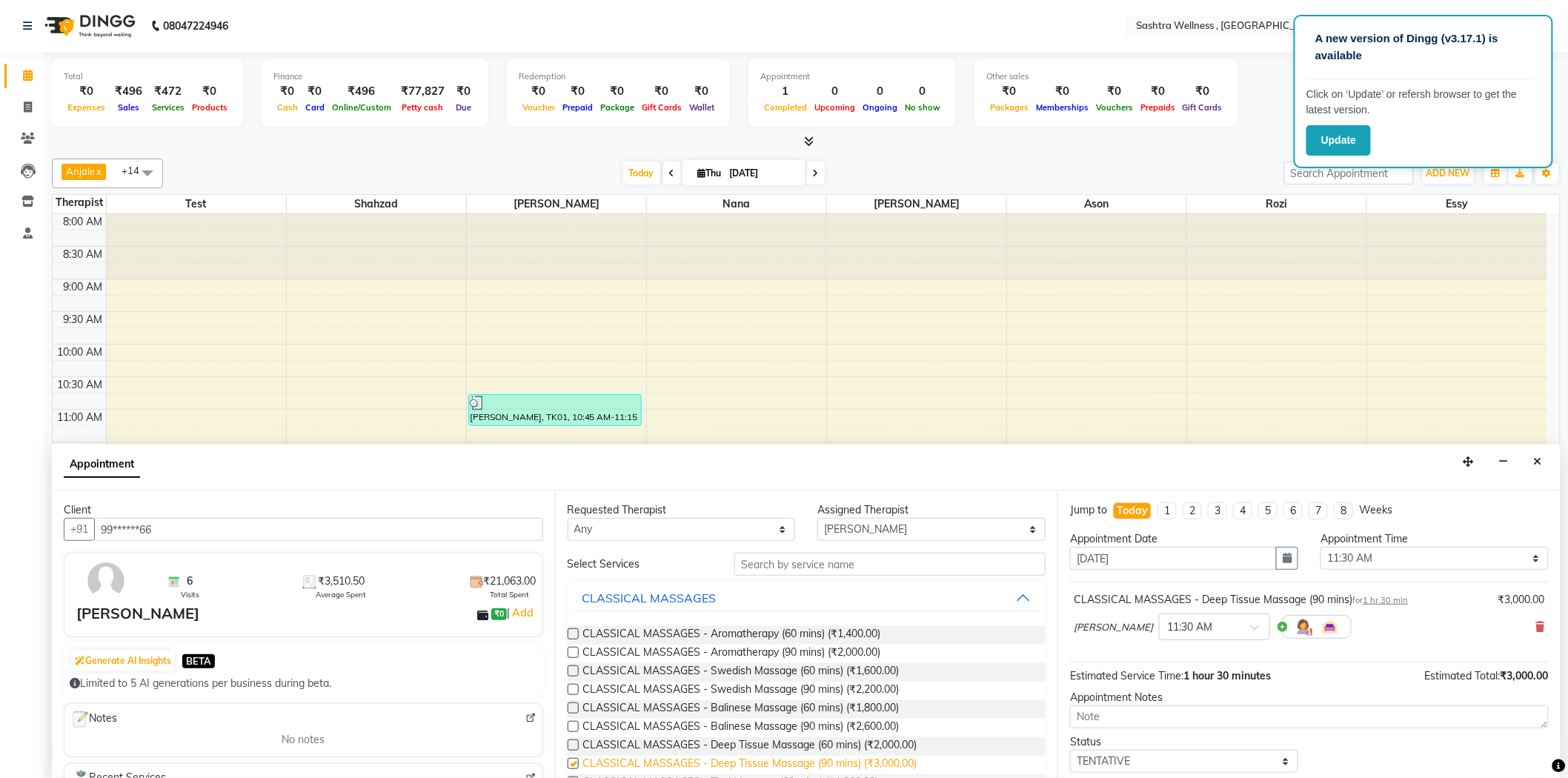
checkbox input "false"
click at [1113, 764] on select "Select TENTATIVE CONFIRM CHECK-IN UPCOMING" at bounding box center [1184, 762] width 229 height 23
select select "confirm booking"
click at [1070, 750] on select "Select TENTATIVE CONFIRM CHECK-IN UPCOMING" at bounding box center [1184, 762] width 229 height 23
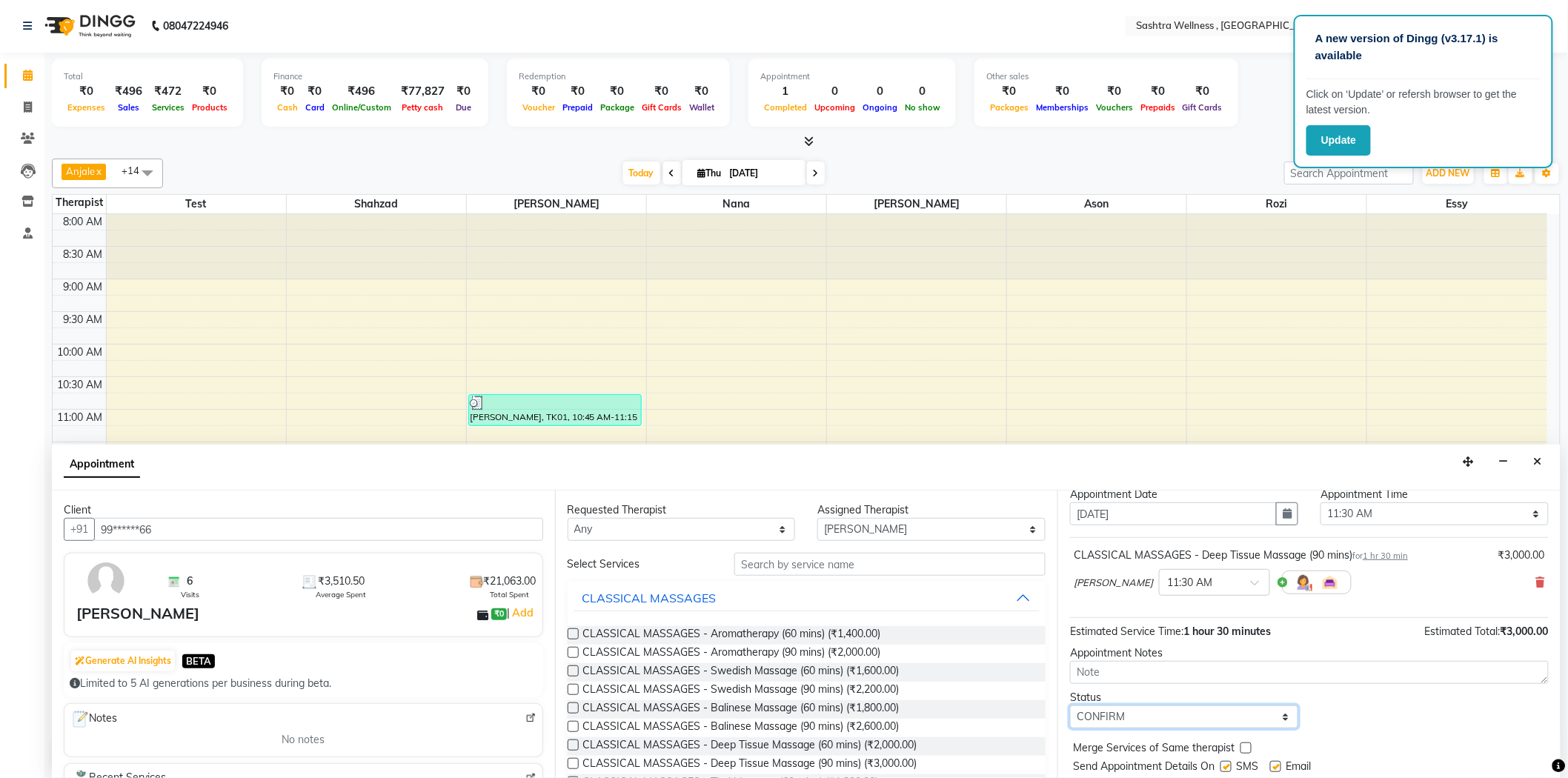
scroll to position [87, 0]
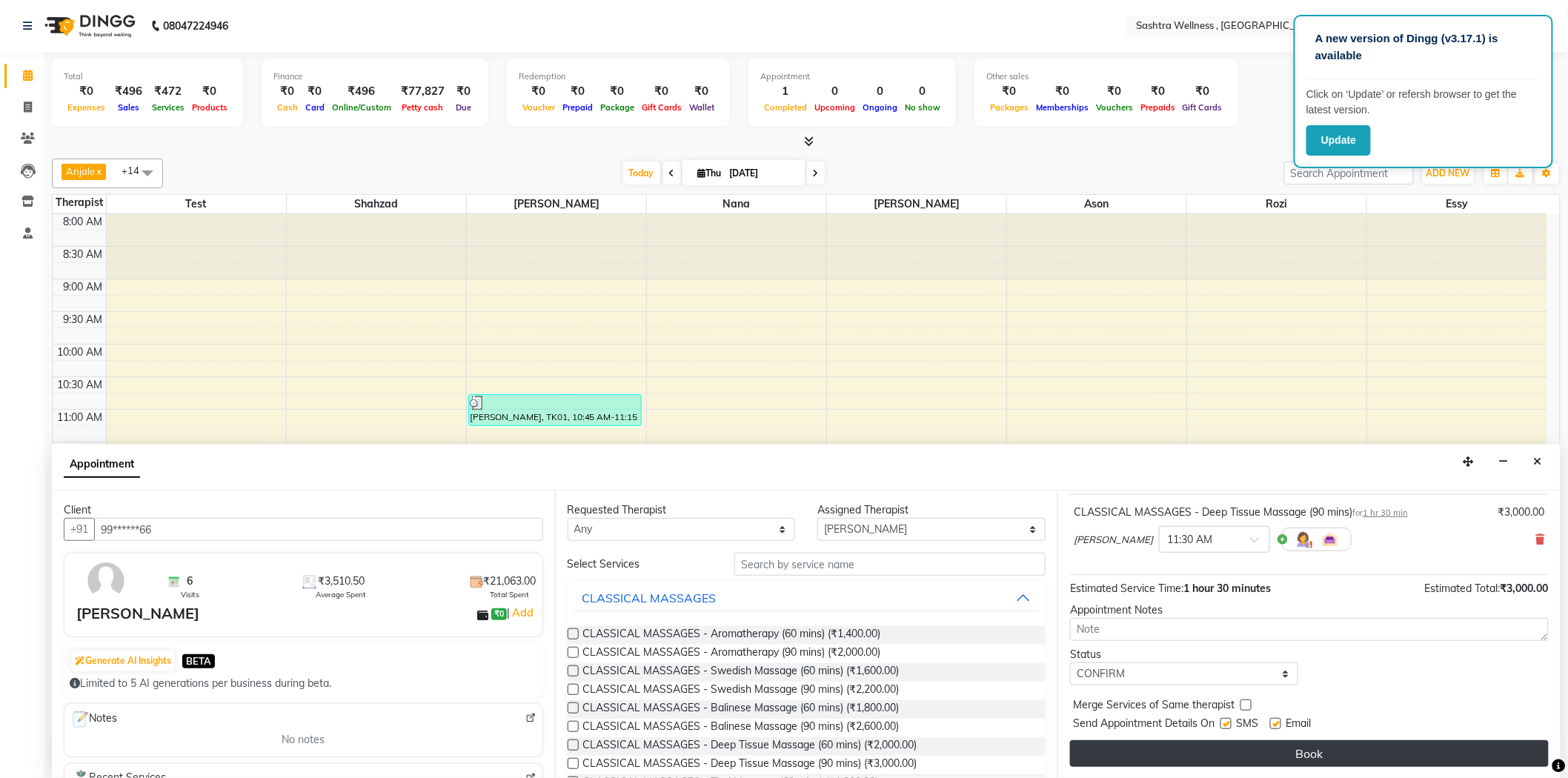
click at [1129, 765] on button "Book" at bounding box center [1309, 754] width 479 height 27
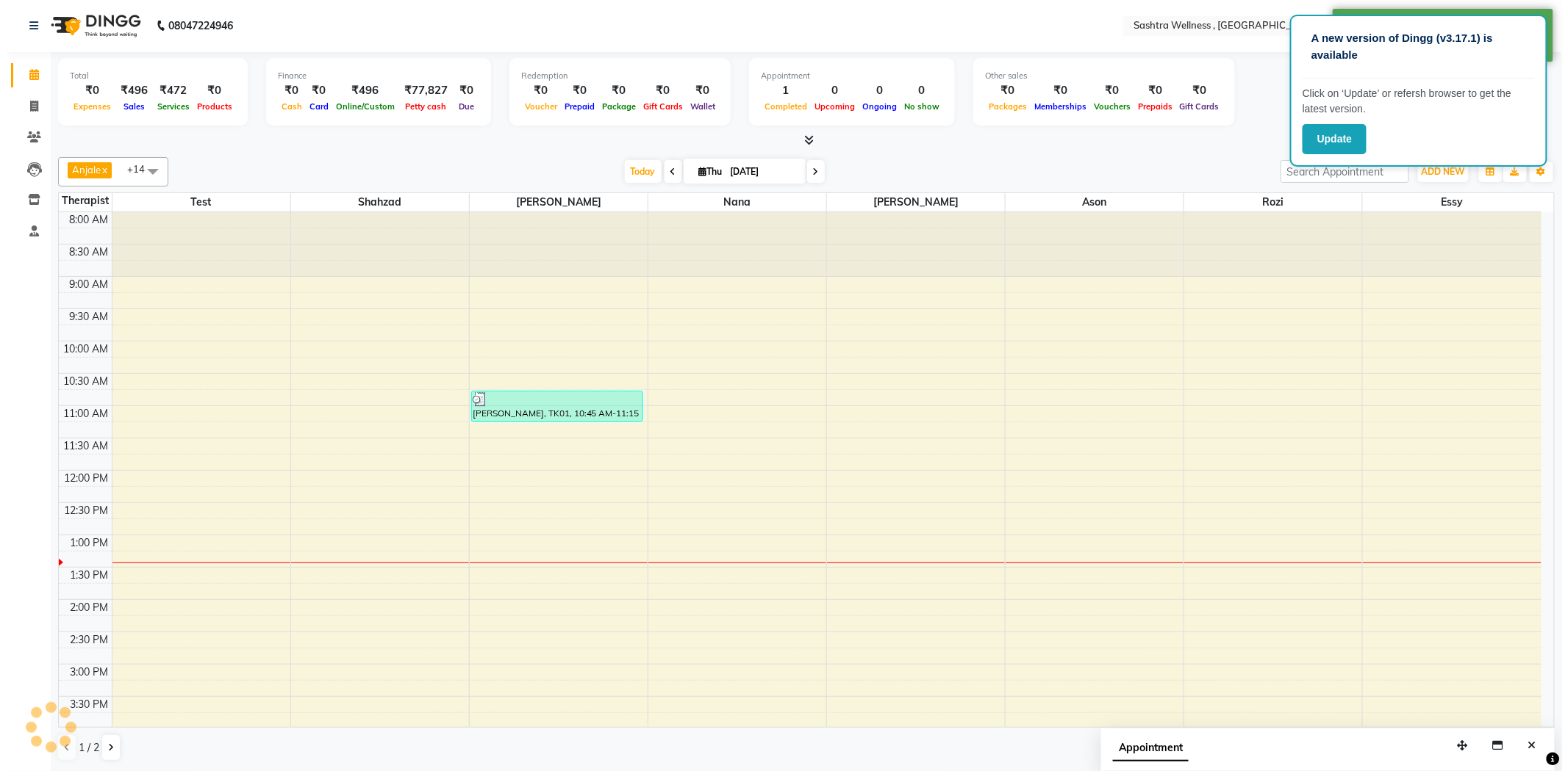
scroll to position [0, 0]
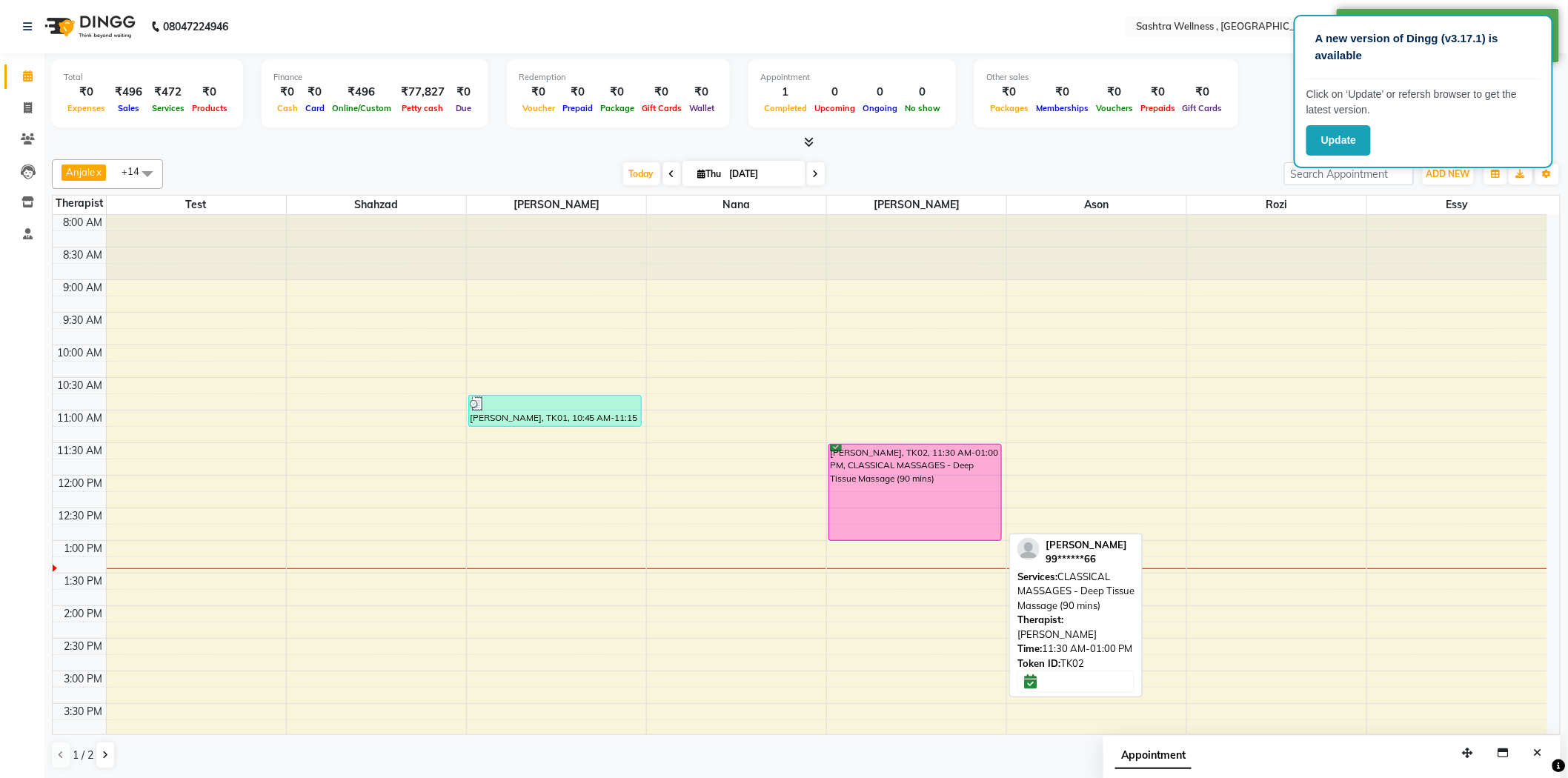
click at [929, 449] on div "[PERSON_NAME], TK02, 11:30 AM-01:00 PM, CLASSICAL MASSAGES - Deep Tissue Massag…" at bounding box center [914, 492] width 172 height 96
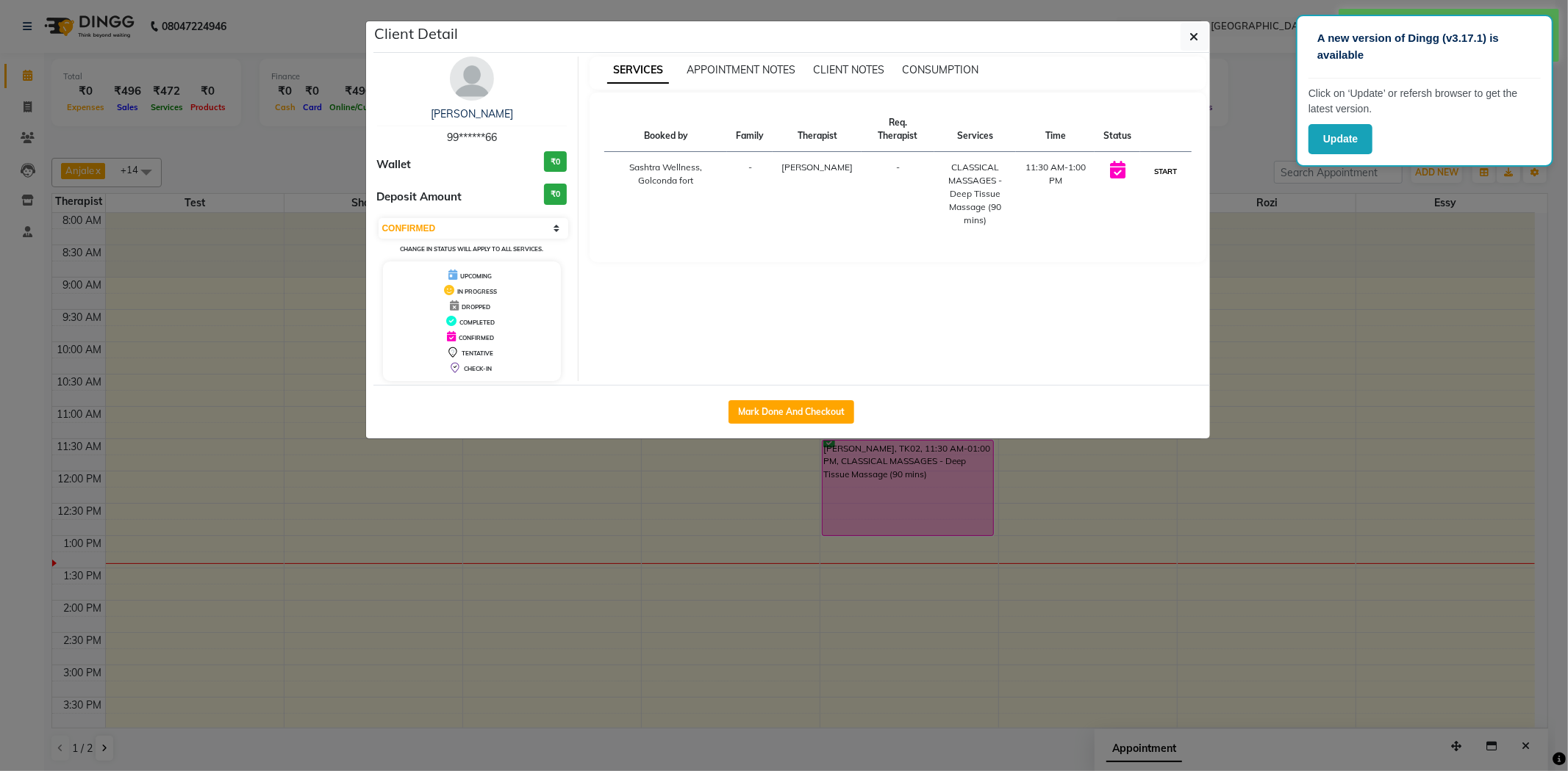
click at [1170, 172] on button "START" at bounding box center [1165, 172] width 30 height 19
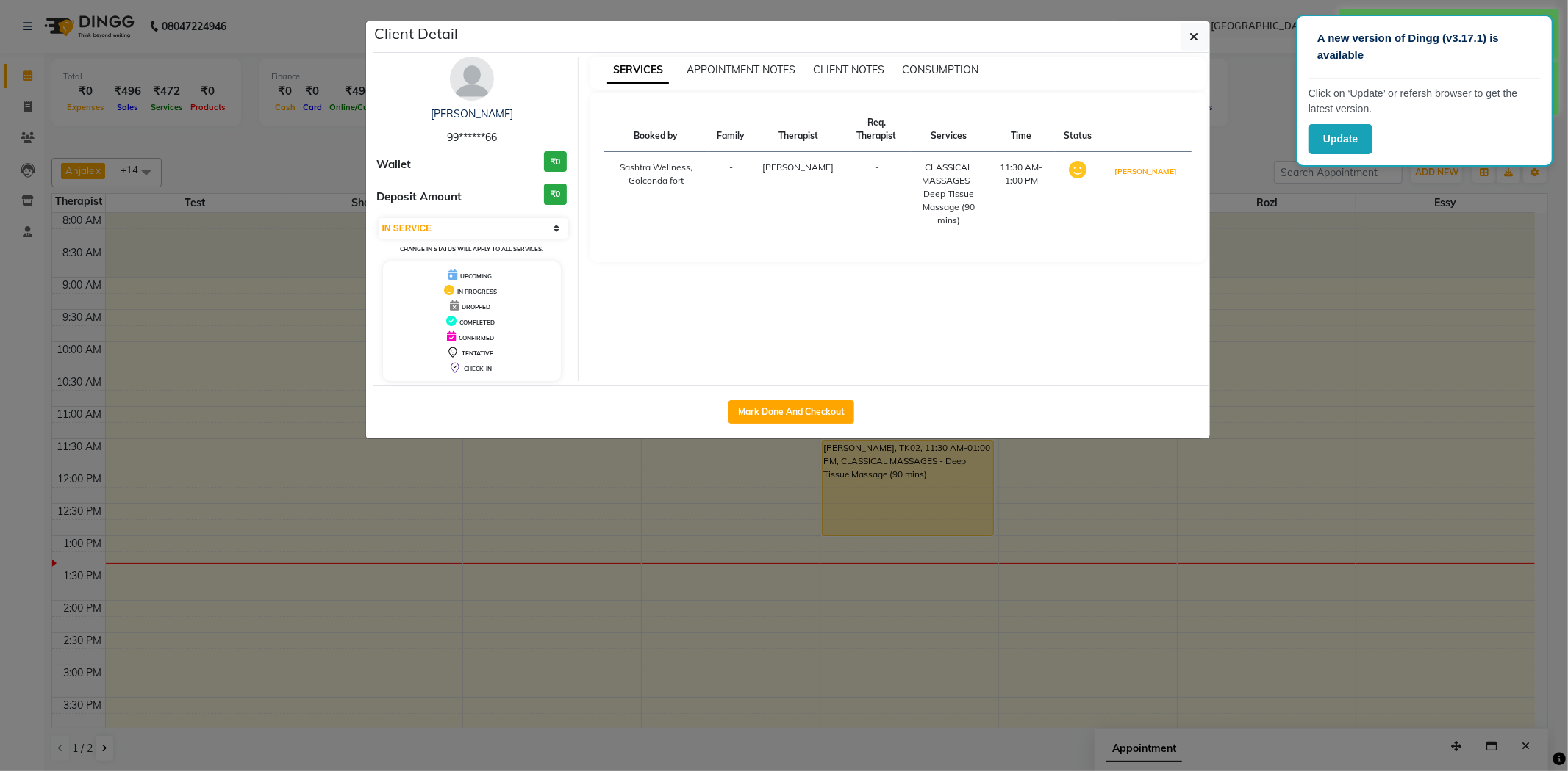
click at [1170, 172] on button "[PERSON_NAME]" at bounding box center [1146, 172] width 70 height 19
select select "3"
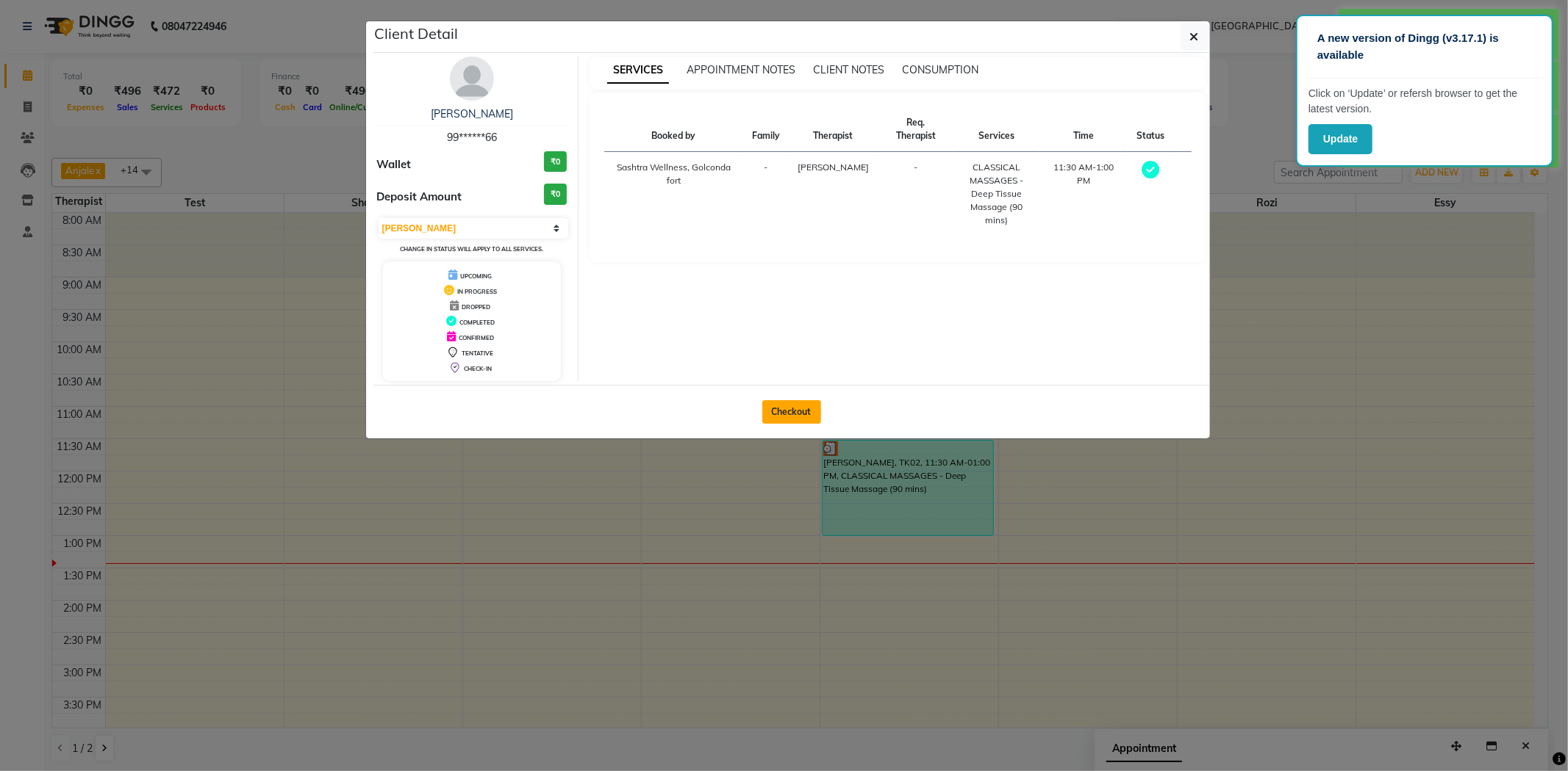
click at [787, 412] on button "Checkout" at bounding box center [791, 412] width 59 height 24
select select "service"
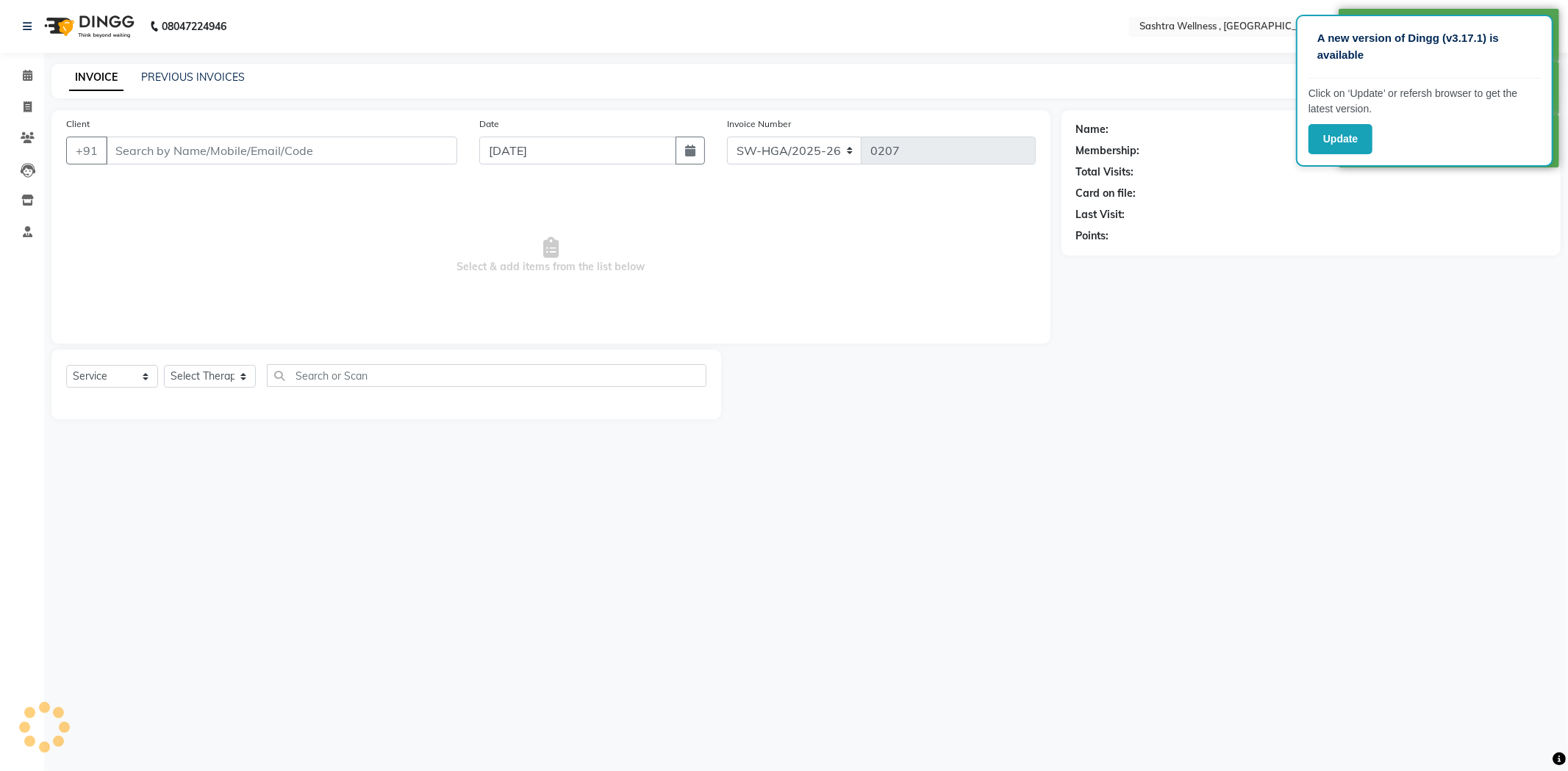
type input "99******66"
select select "68469"
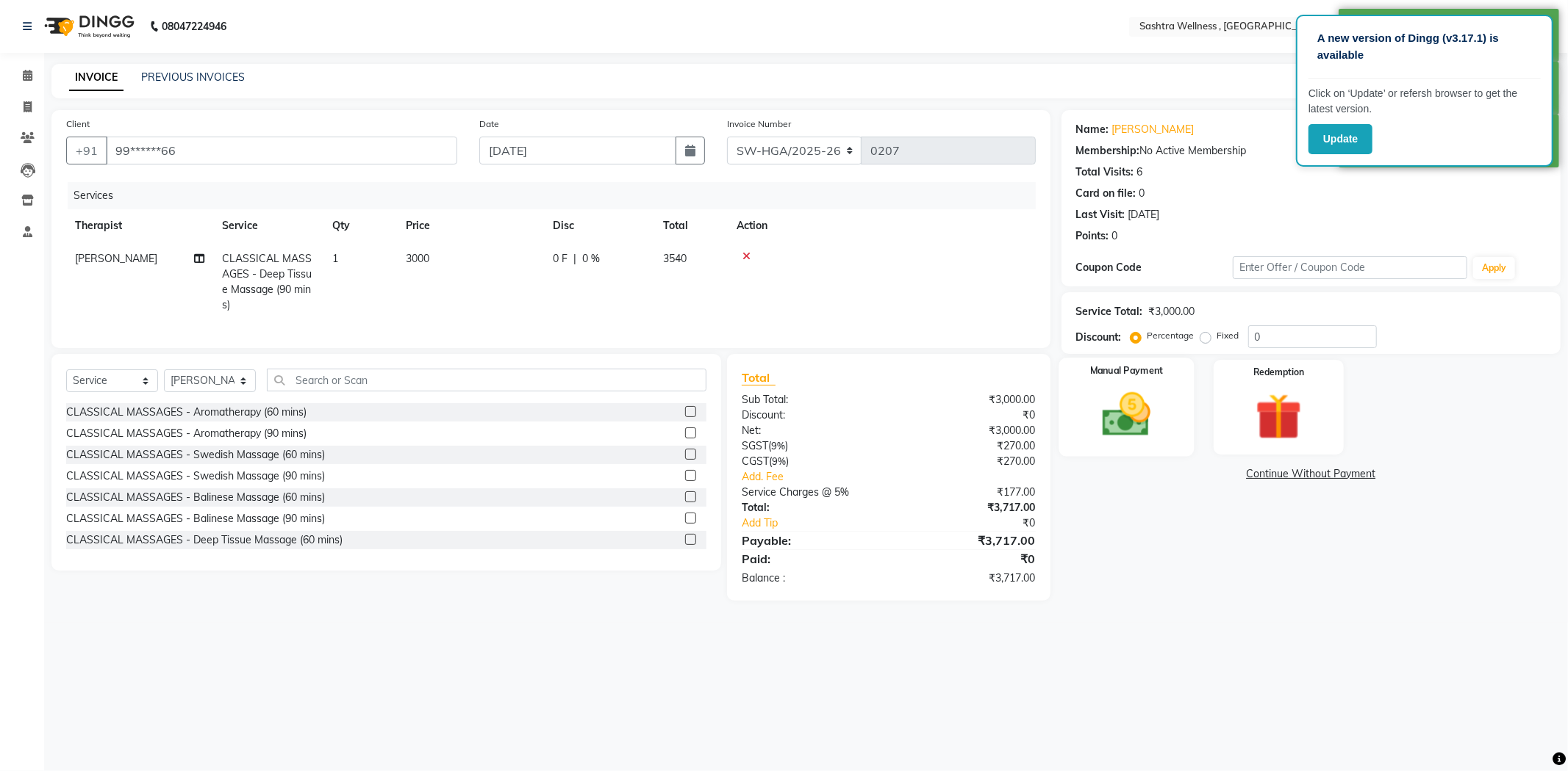
click at [1156, 406] on img at bounding box center [1127, 415] width 79 height 55
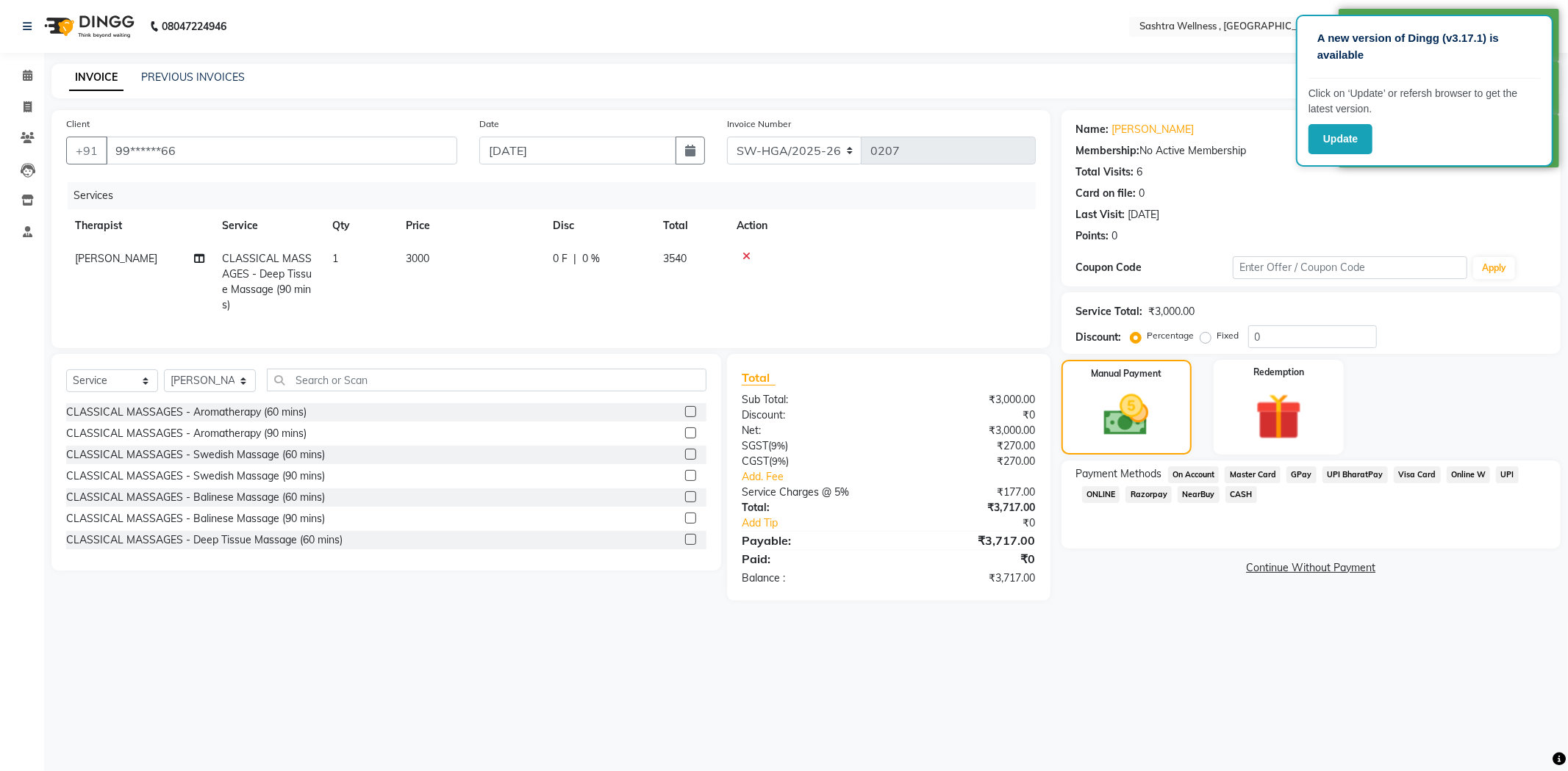
click at [1192, 466] on span "On Account" at bounding box center [1194, 475] width 52 height 17
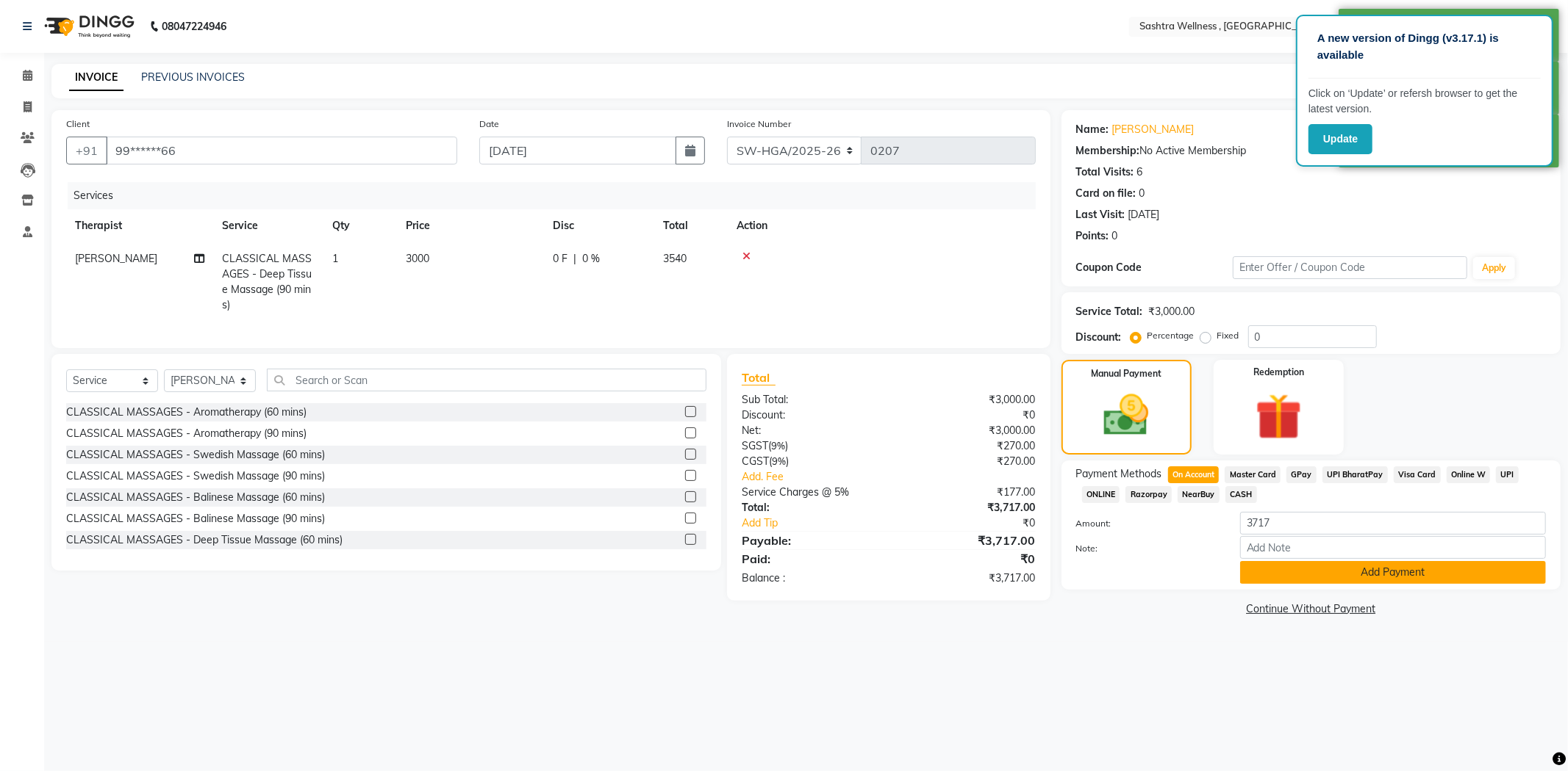
click at [1275, 576] on button "Add Payment" at bounding box center [1392, 573] width 306 height 23
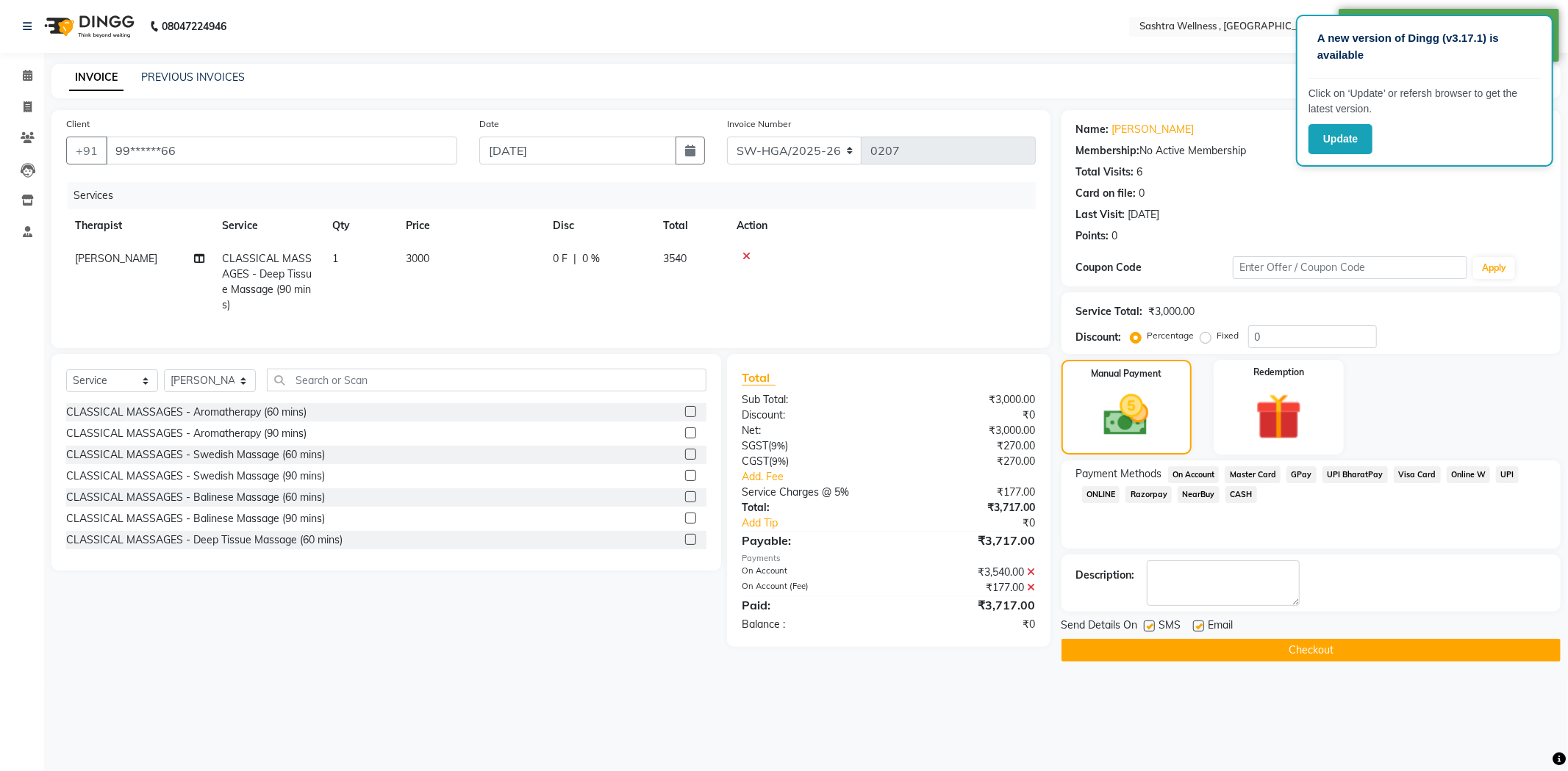
click at [1089, 649] on button "Checkout" at bounding box center [1310, 651] width 499 height 23
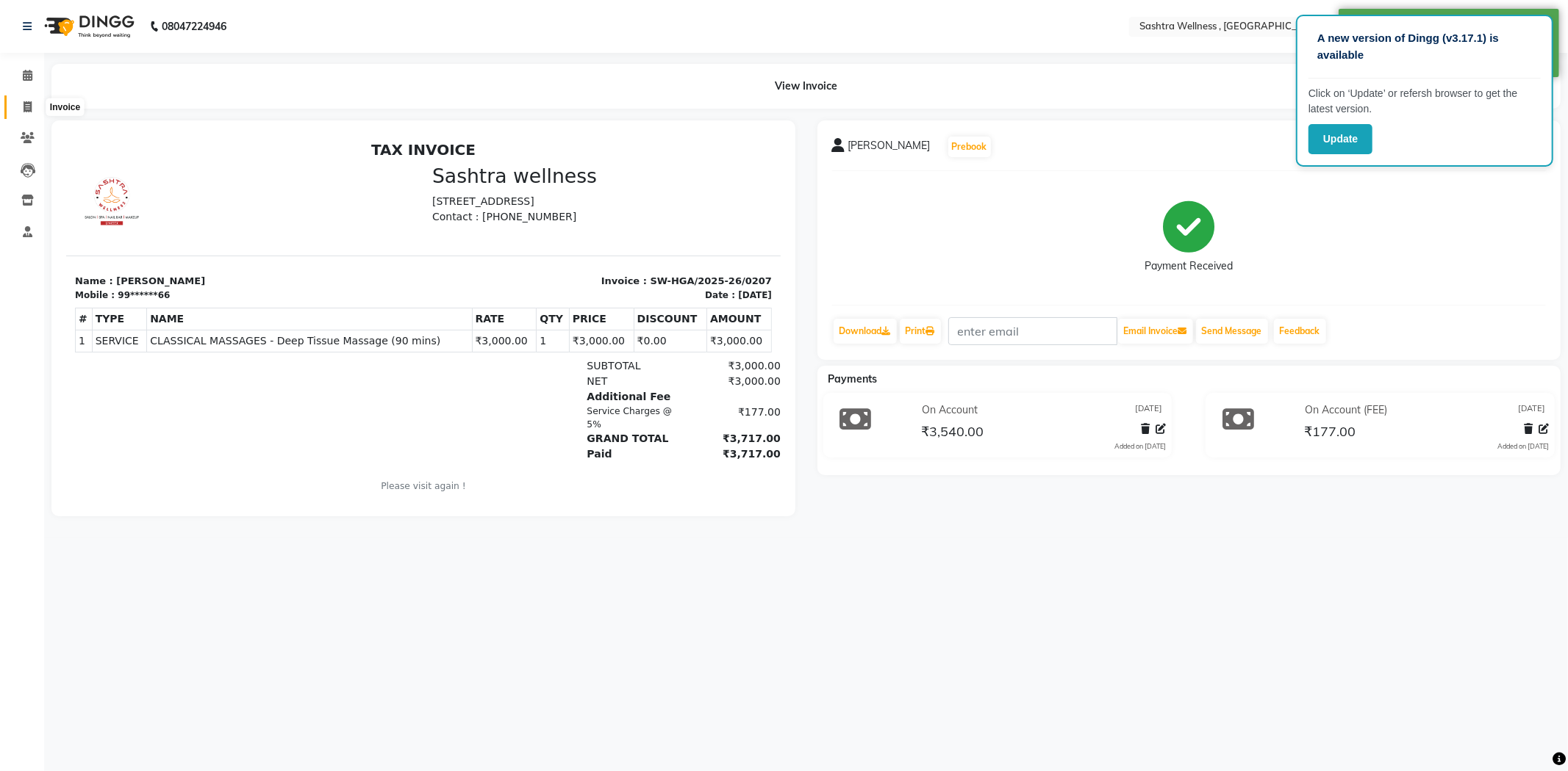
click at [25, 105] on icon at bounding box center [27, 107] width 8 height 11
select select "service"
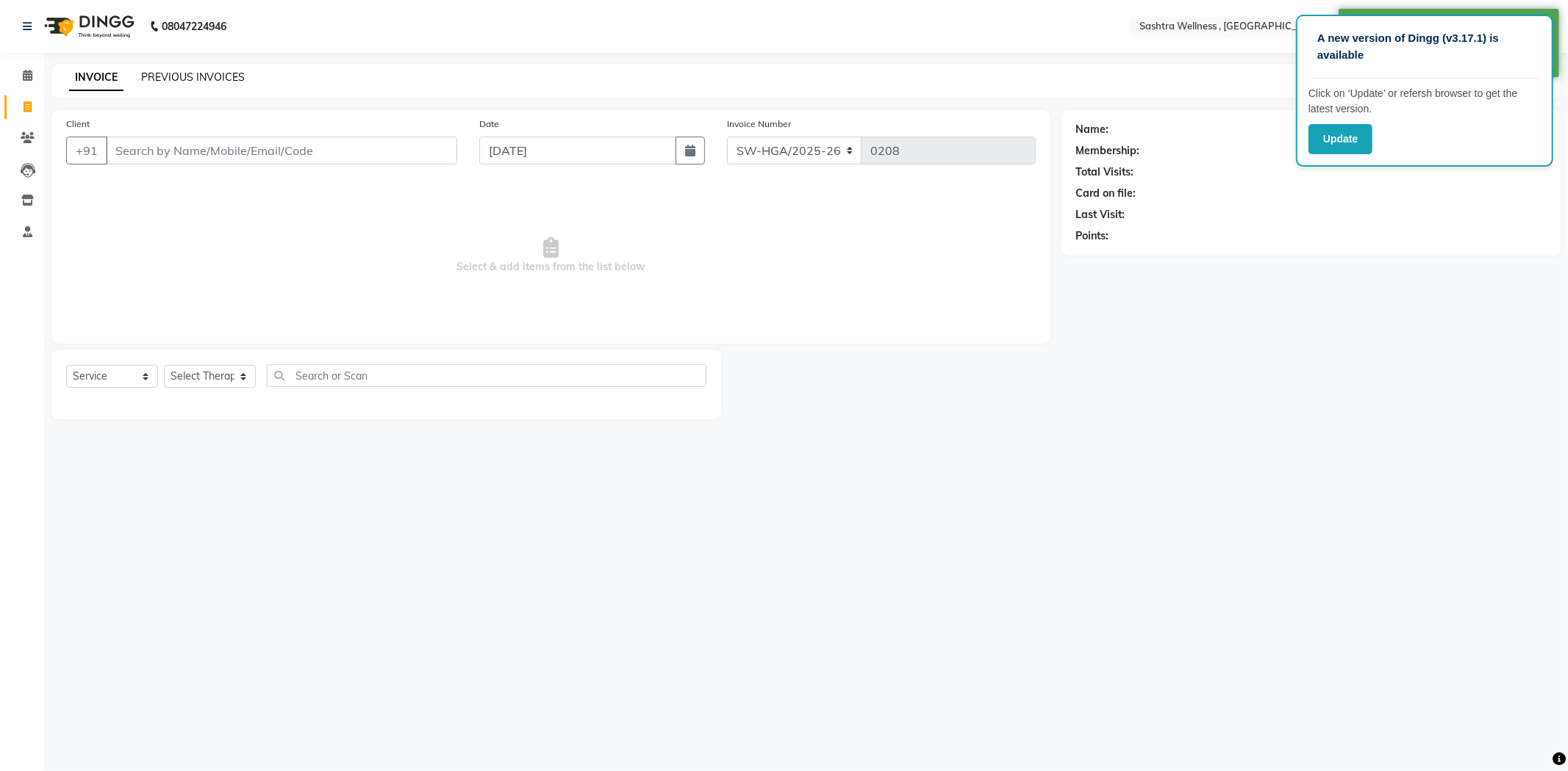
click at [208, 79] on link "PREVIOUS INVOICES" at bounding box center [193, 77] width 103 height 13
